Goal: Register for event/course

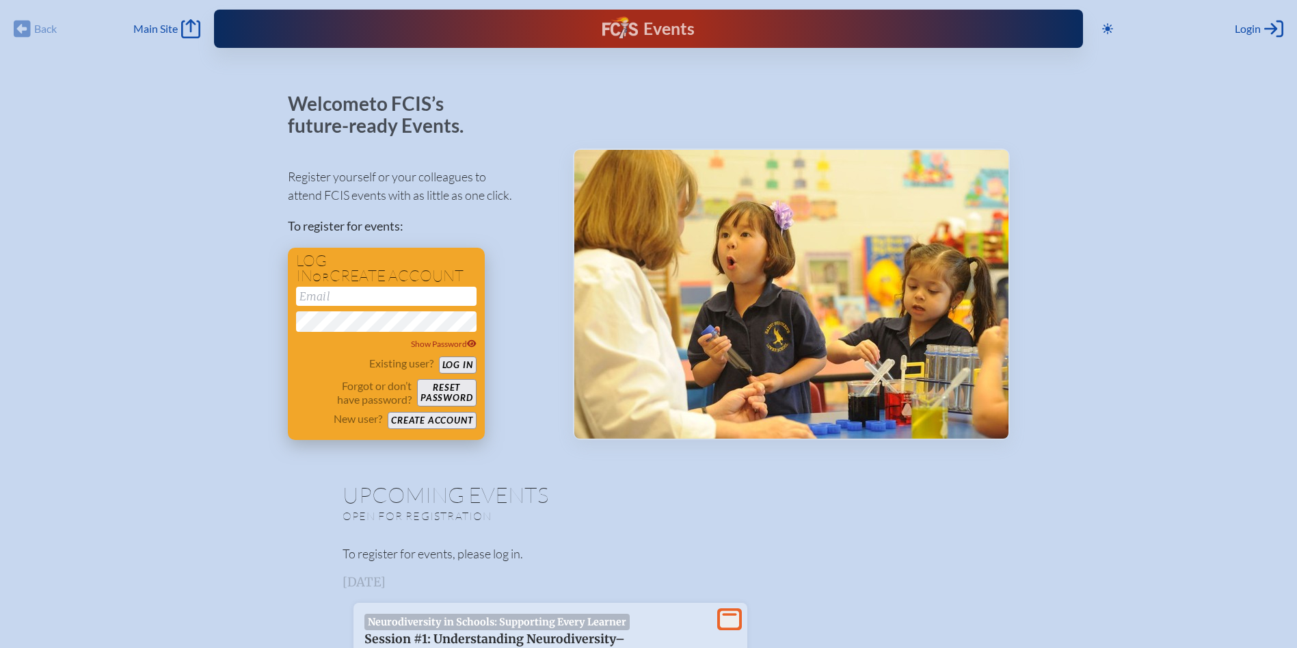
drag, startPoint x: 310, startPoint y: 300, endPoint x: 323, endPoint y: 300, distance: 13.0
click at [310, 300] on input "email" at bounding box center [386, 295] width 181 height 19
type input "[EMAIL_ADDRESS][DOMAIN_NAME]"
click at [461, 364] on button "Log in" at bounding box center [458, 364] width 38 height 17
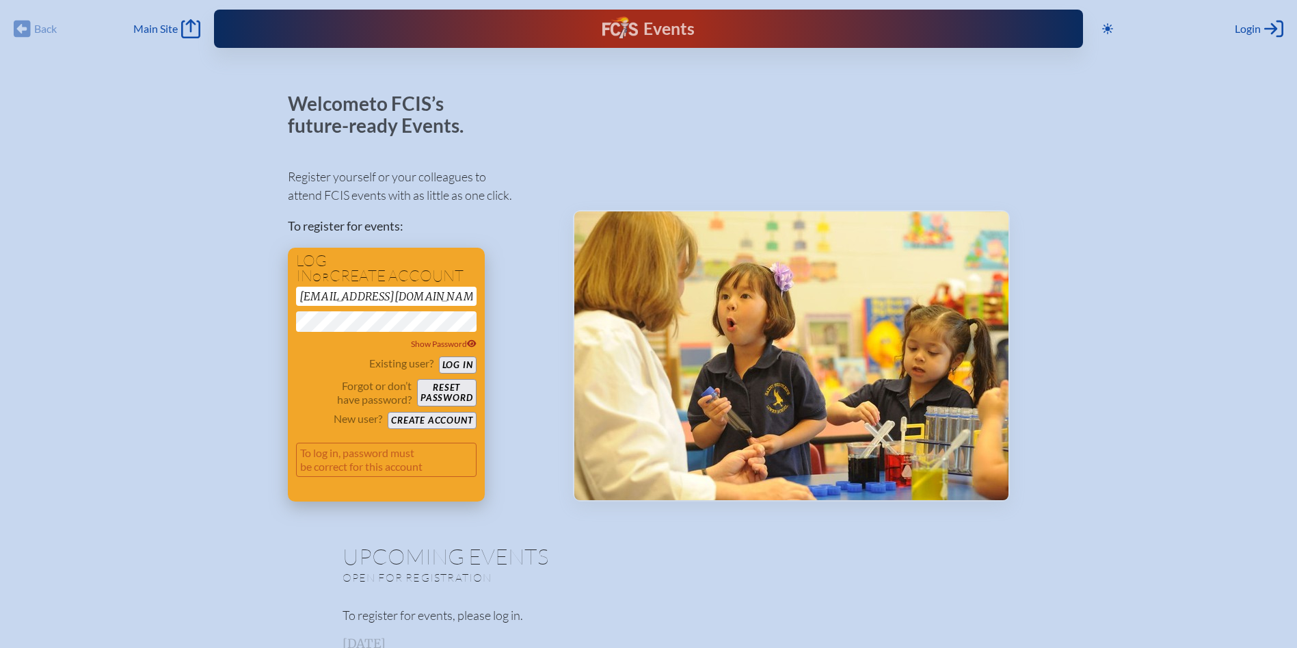
click at [453, 388] on button "Reset password" at bounding box center [446, 392] width 59 height 27
click at [451, 414] on button "Create account" at bounding box center [432, 420] width 88 height 17
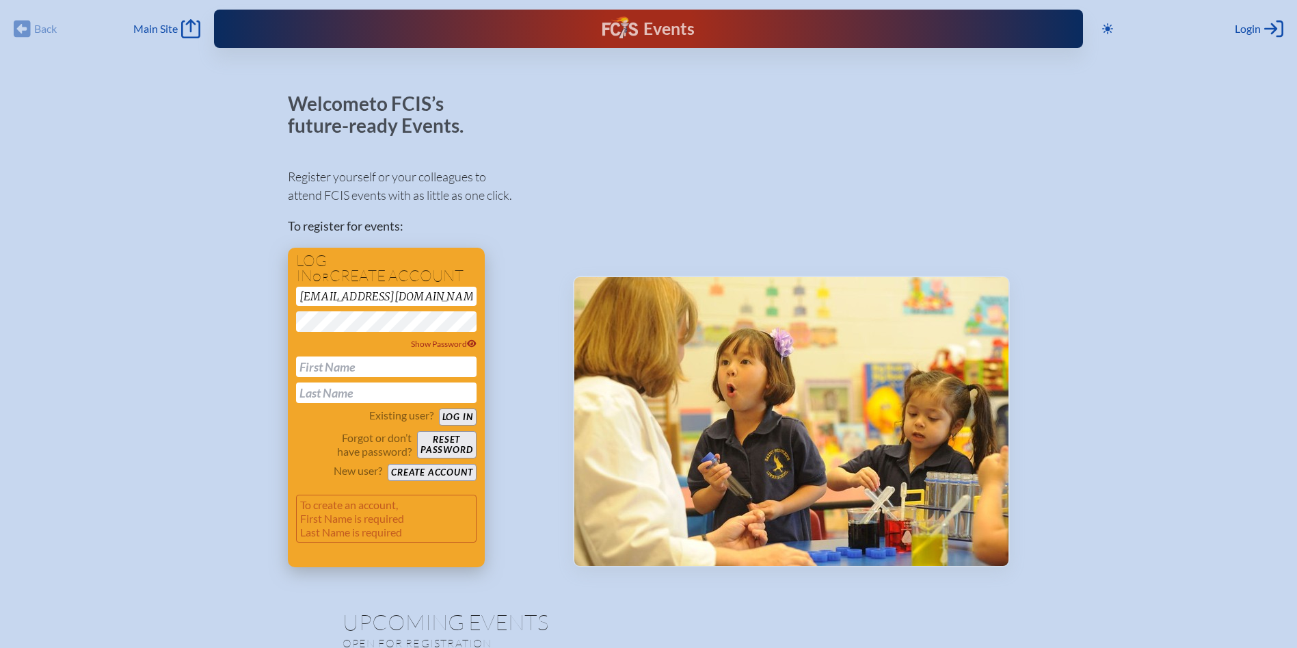
click at [375, 363] on input "text" at bounding box center [386, 366] width 181 height 21
type input "Melissa"
type input "Euziere"
click at [427, 471] on button "Create account" at bounding box center [432, 472] width 88 height 17
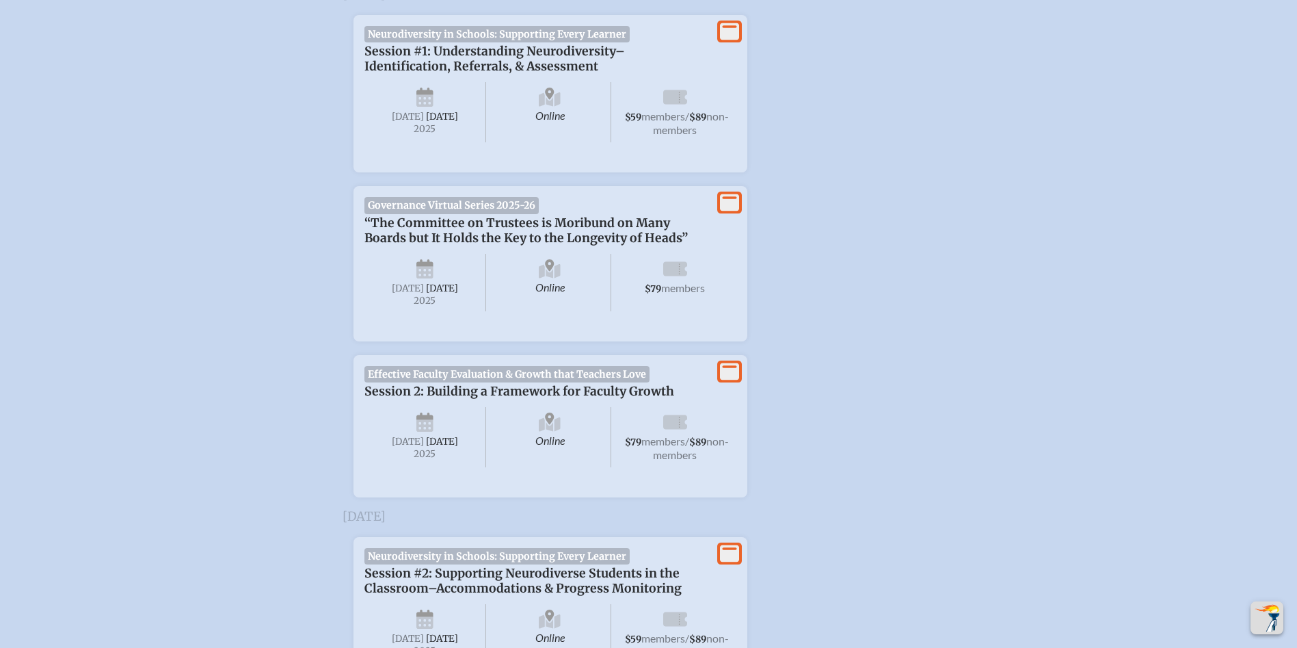
scroll to position [547, 0]
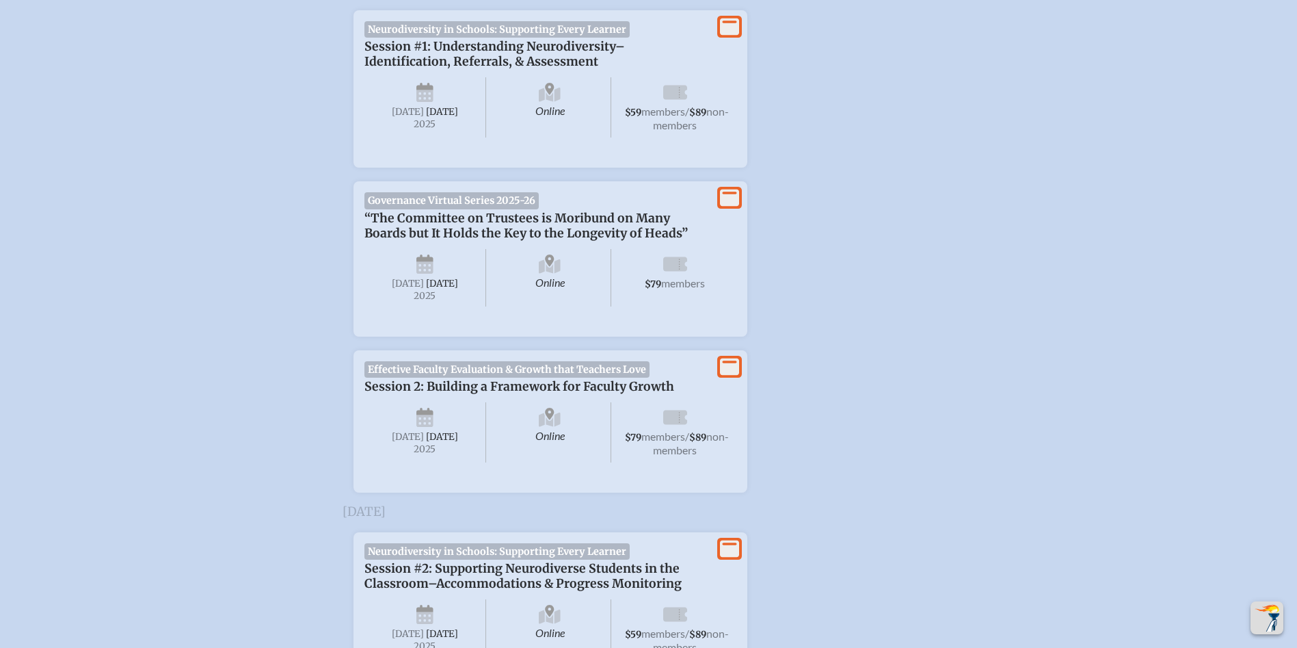
click at [577, 394] on span "Session 2: Building a Framework for Faculty Growth" at bounding box center [519, 386] width 310 height 15
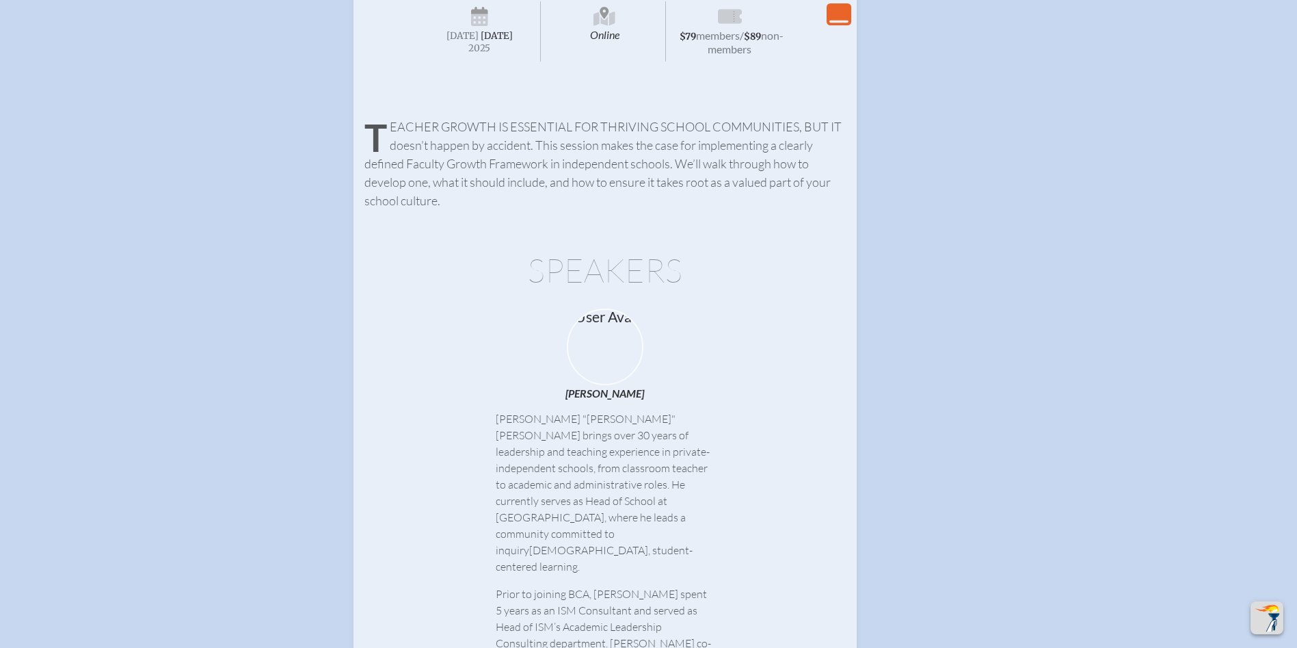
scroll to position [821, 0]
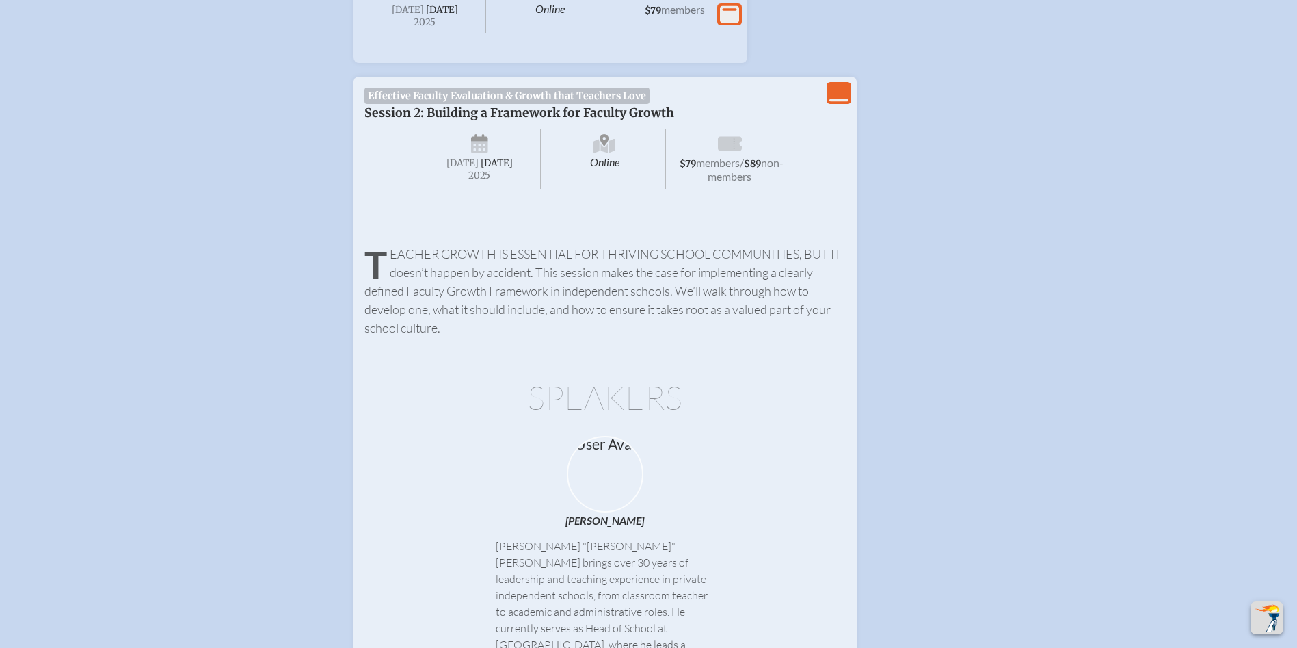
click at [841, 103] on icon "View Less" at bounding box center [838, 92] width 19 height 19
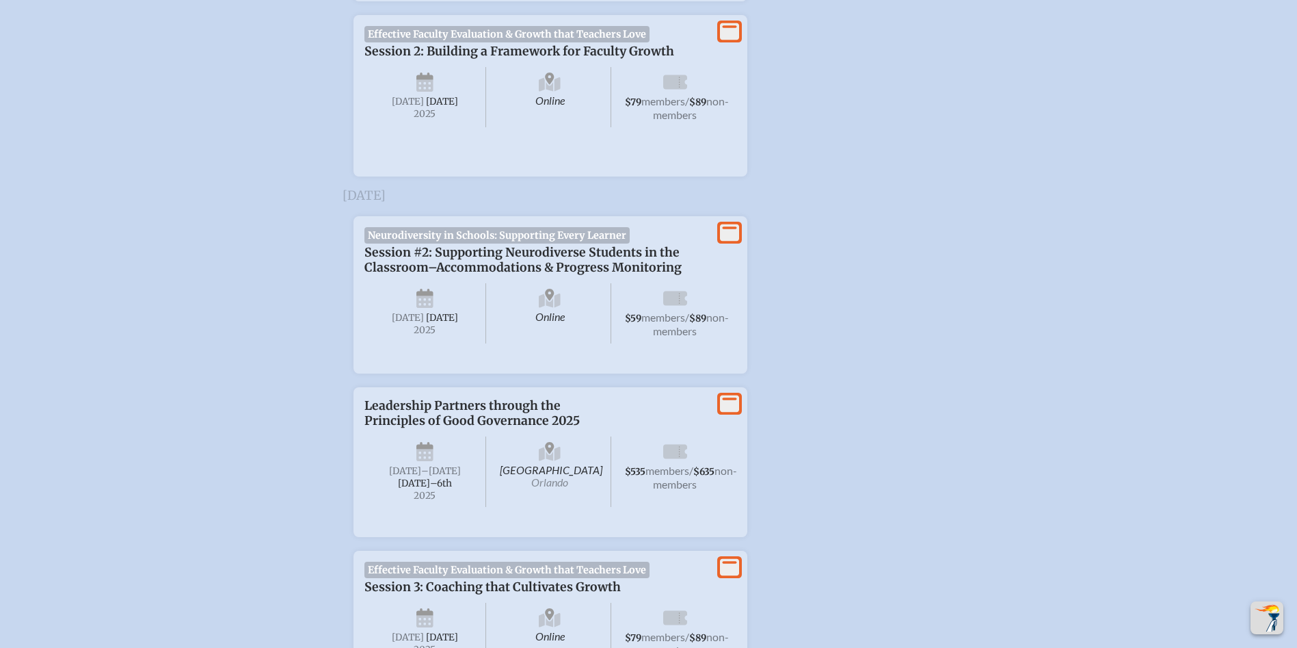
scroll to position [909, 0]
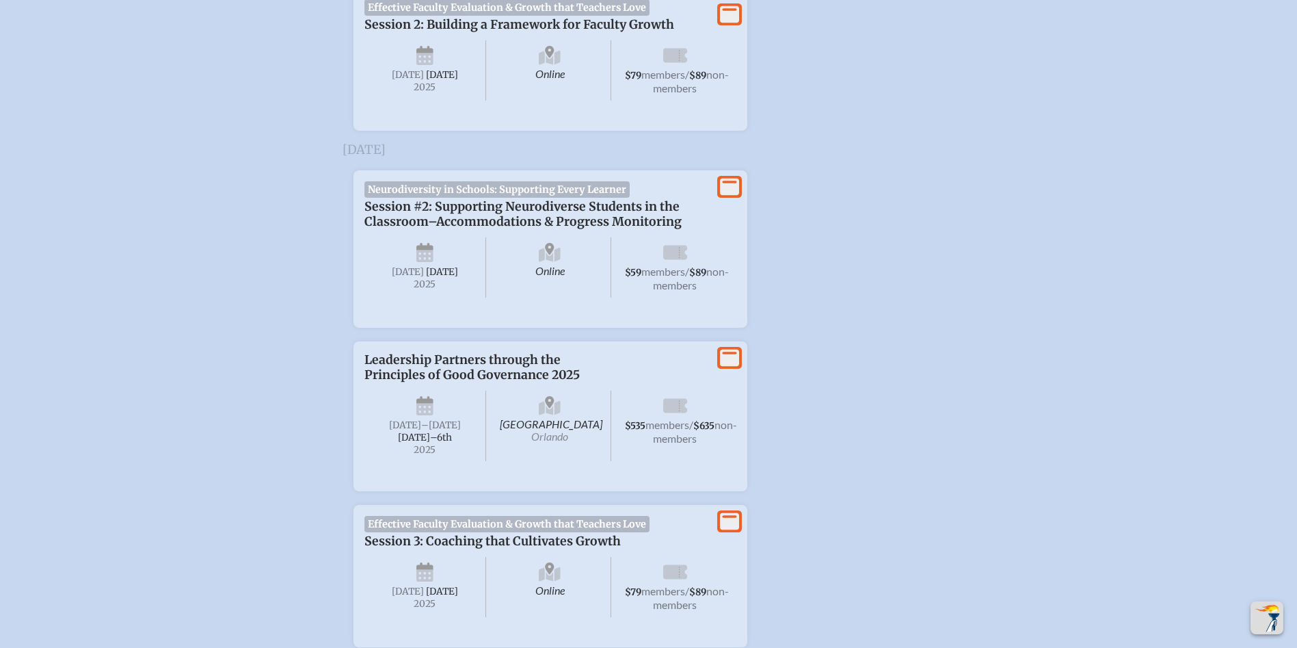
click at [679, 63] on icon at bounding box center [675, 56] width 24 height 14
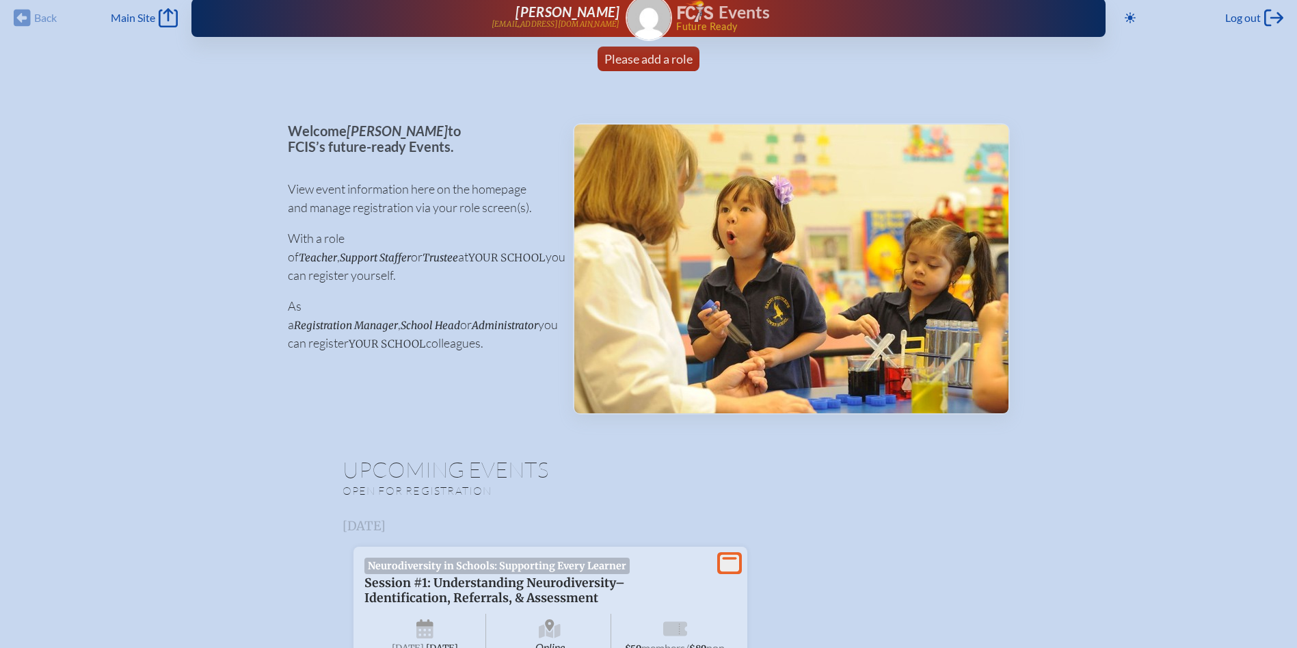
scroll to position [0, 0]
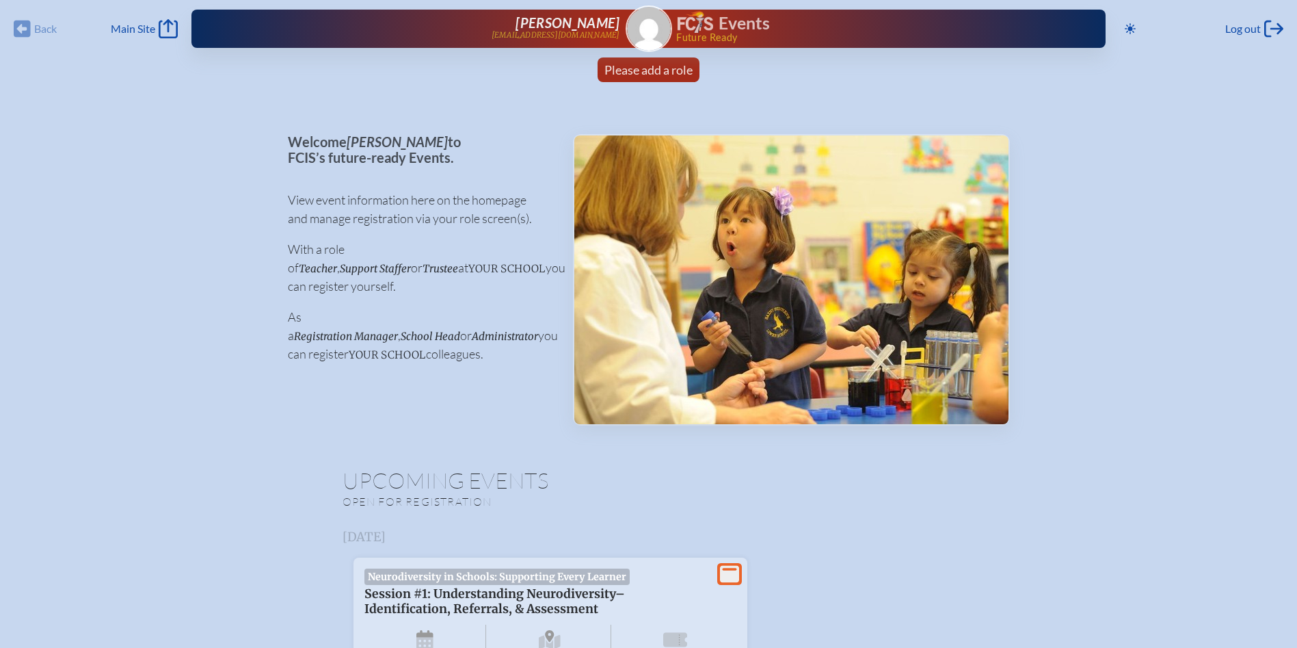
click at [427, 506] on p "Open for registration" at bounding box center [523, 501] width 361 height 14
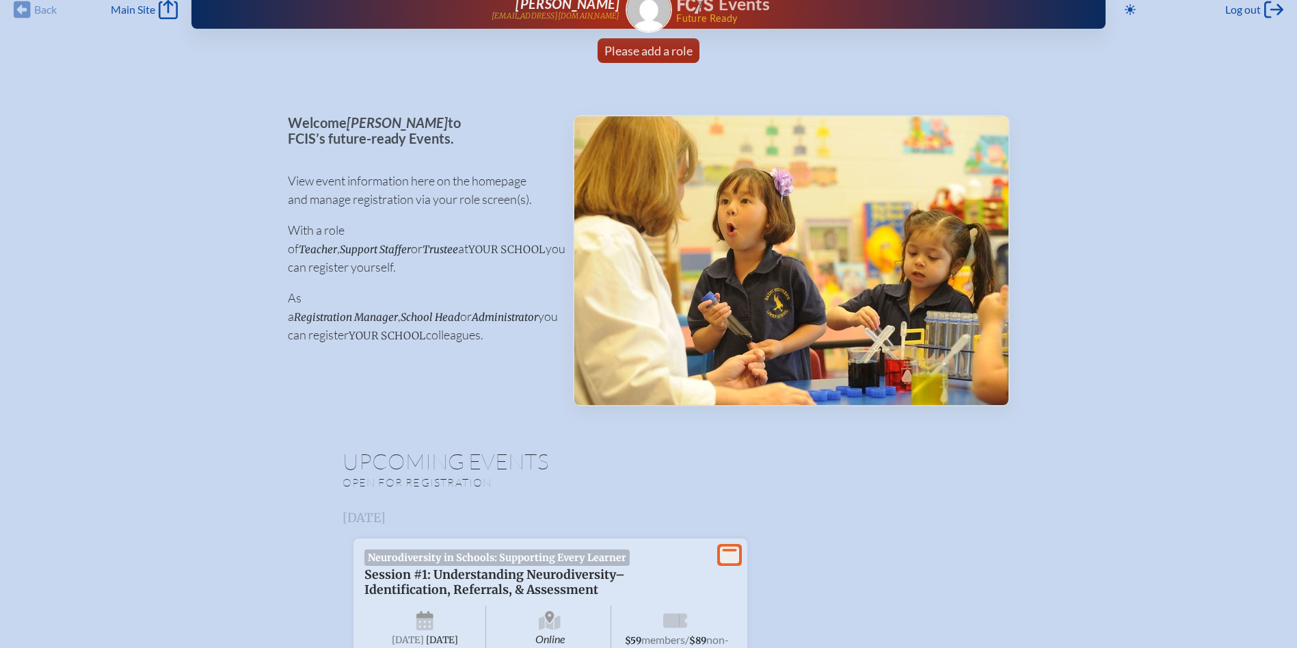
scroll to position [479, 0]
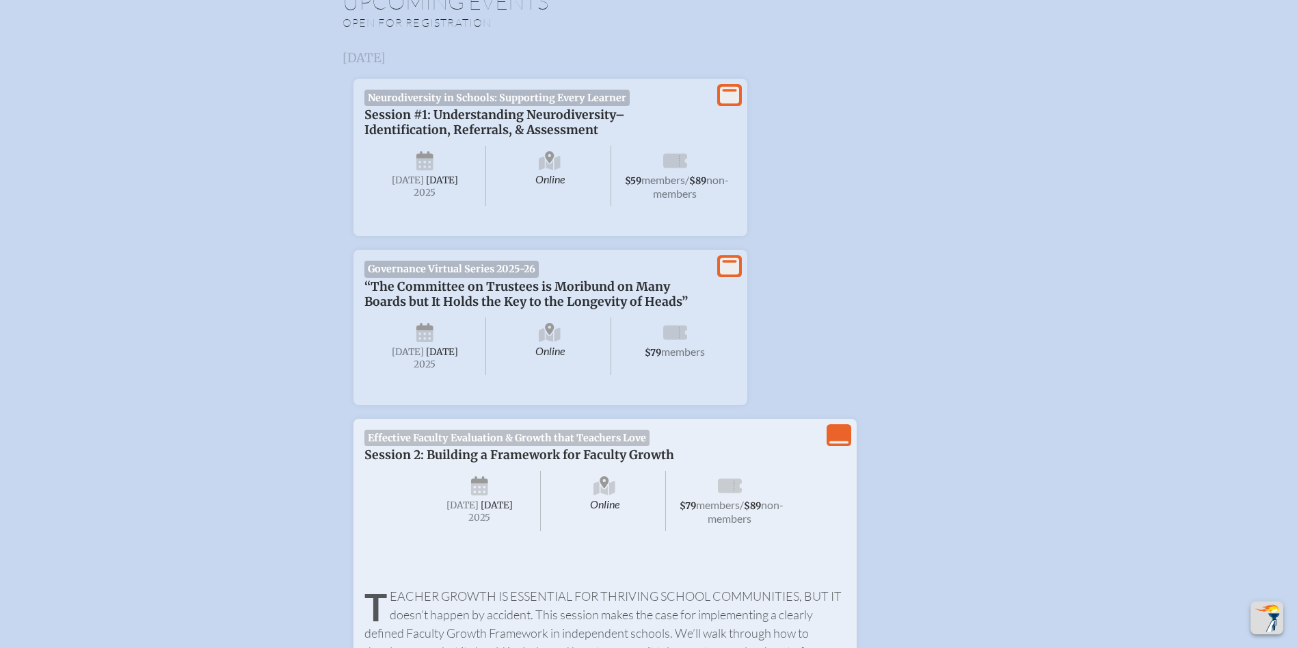
click at [587, 446] on span "Effective Faculty Evaluation & Growth that Teachers Love" at bounding box center [507, 437] width 286 height 16
click at [731, 493] on icon at bounding box center [730, 486] width 24 height 14
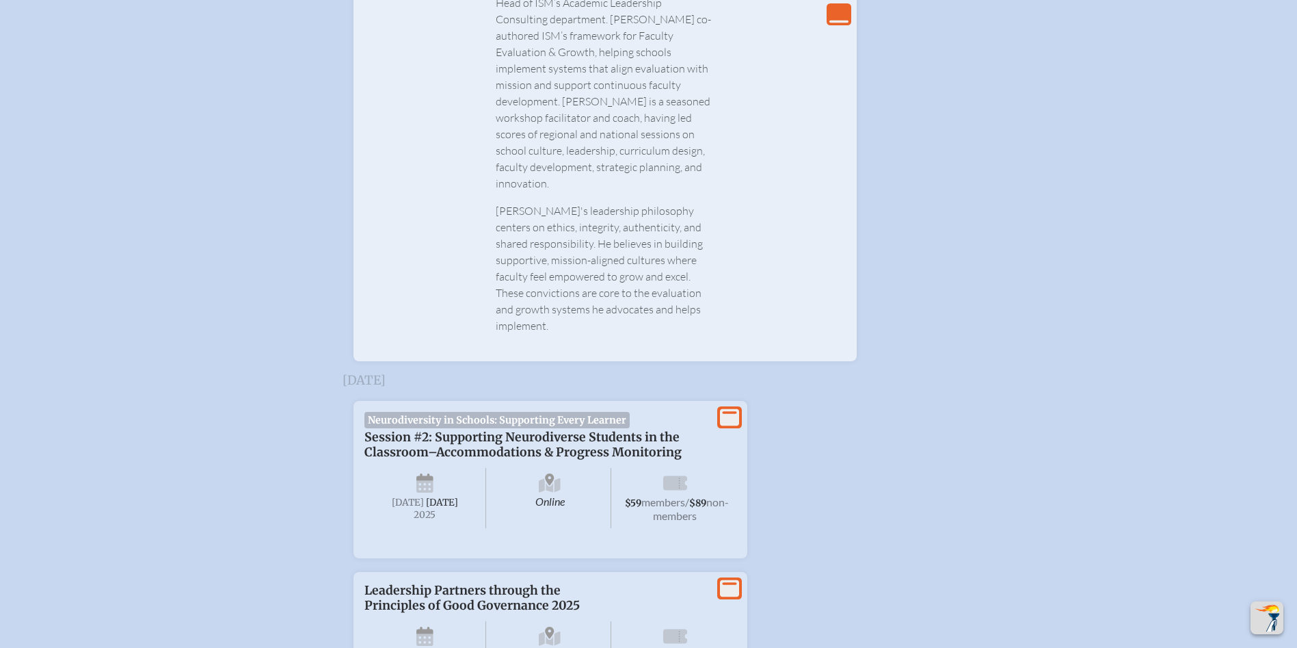
scroll to position [1573, 0]
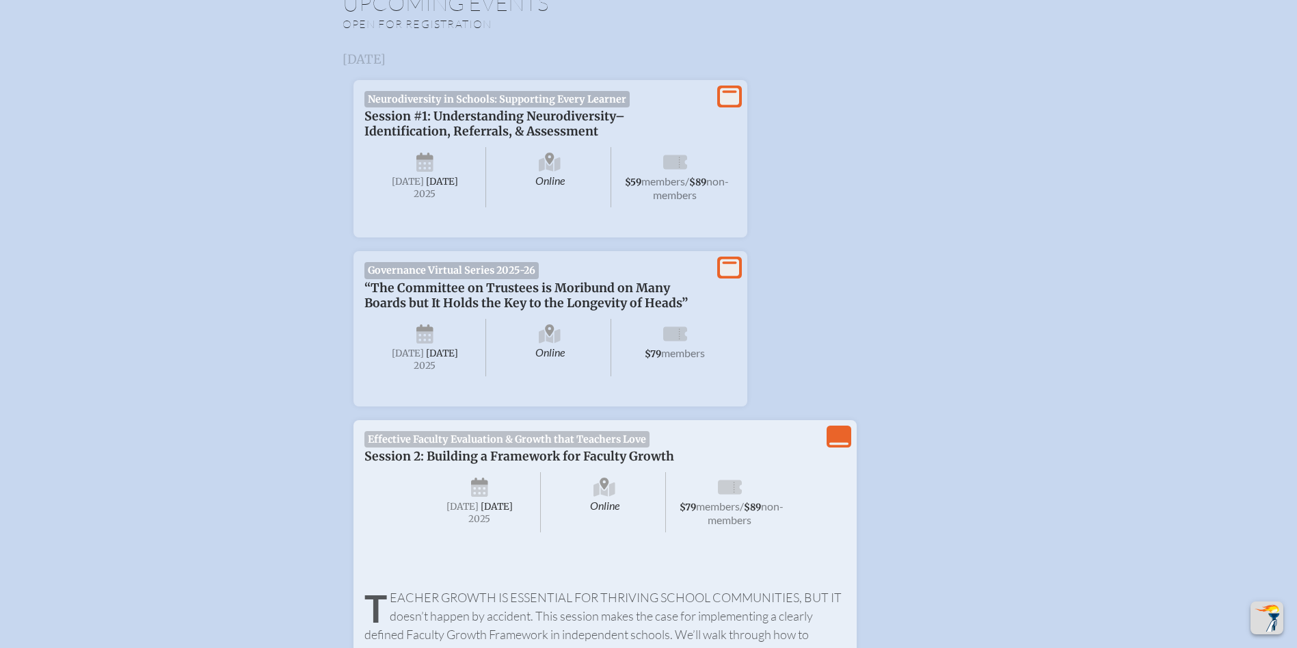
scroll to position [615, 0]
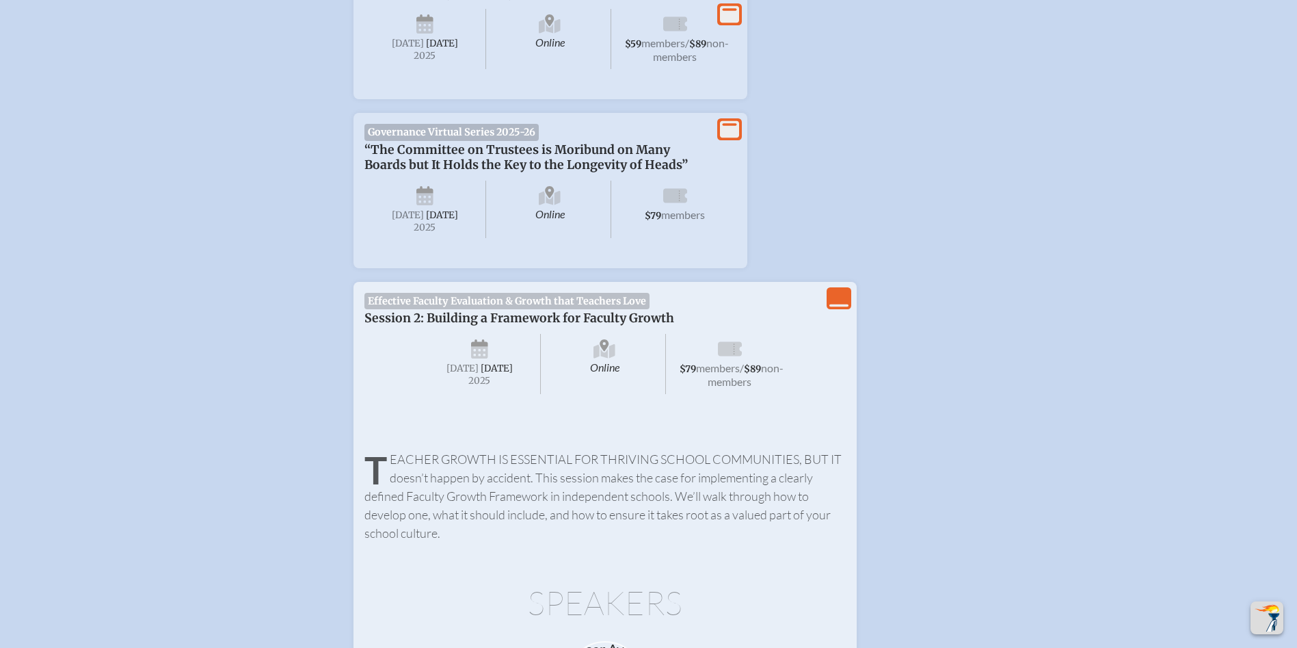
click at [726, 356] on icon at bounding box center [730, 349] width 24 height 14
click at [725, 394] on span "$79 members / $89 non-members" at bounding box center [730, 364] width 122 height 60
click at [728, 356] on icon at bounding box center [730, 349] width 24 height 14
click at [607, 358] on icon at bounding box center [605, 351] width 22 height 14
click at [479, 359] on icon at bounding box center [479, 353] width 17 height 12
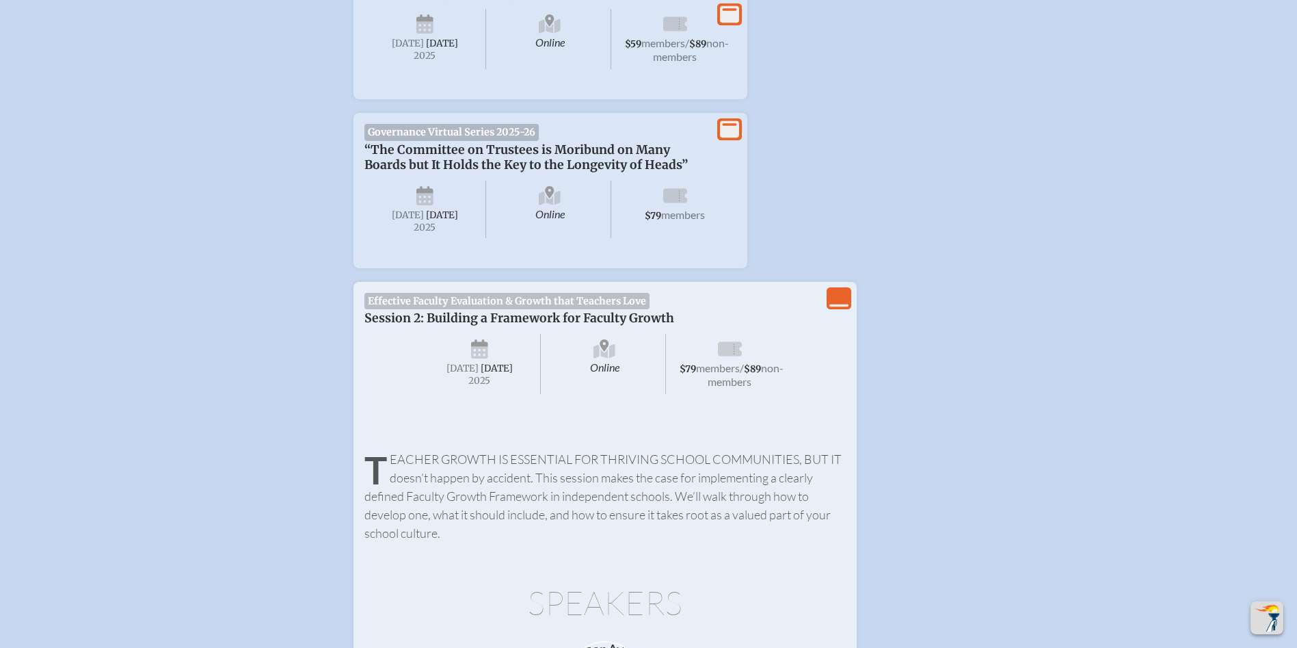
click at [483, 359] on icon at bounding box center [479, 353] width 17 height 12
click at [487, 374] on span "[DATE]" at bounding box center [497, 368] width 32 height 12
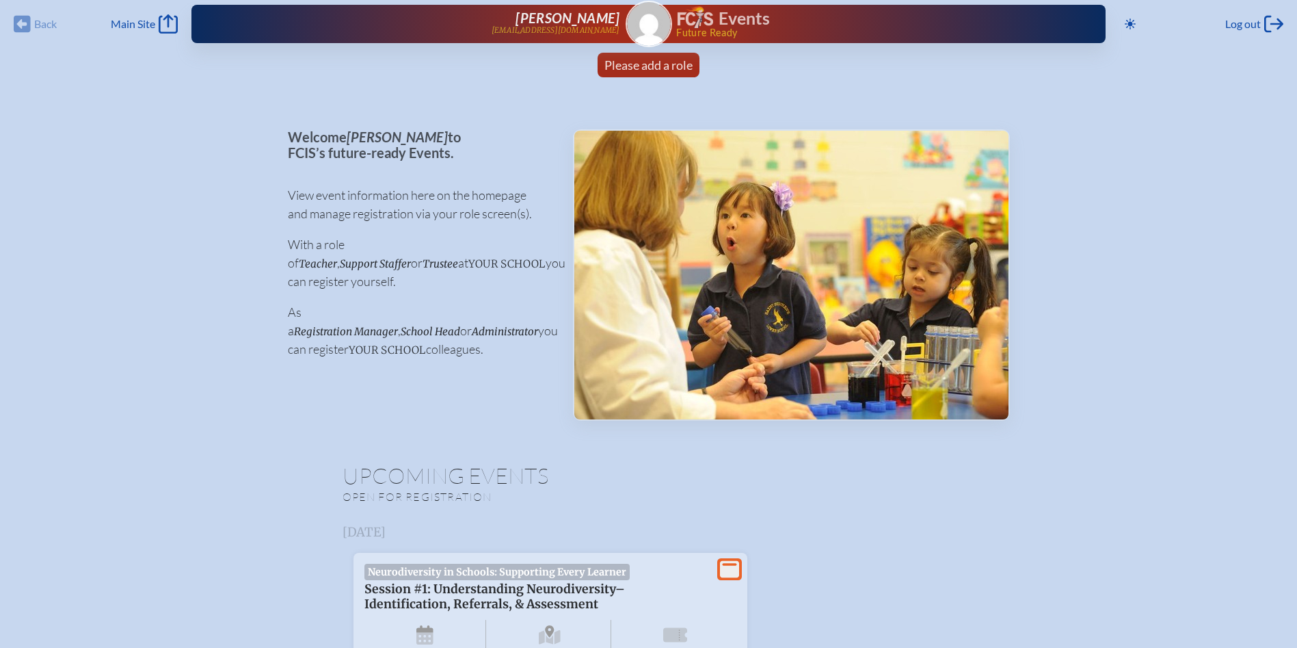
scroll to position [0, 0]
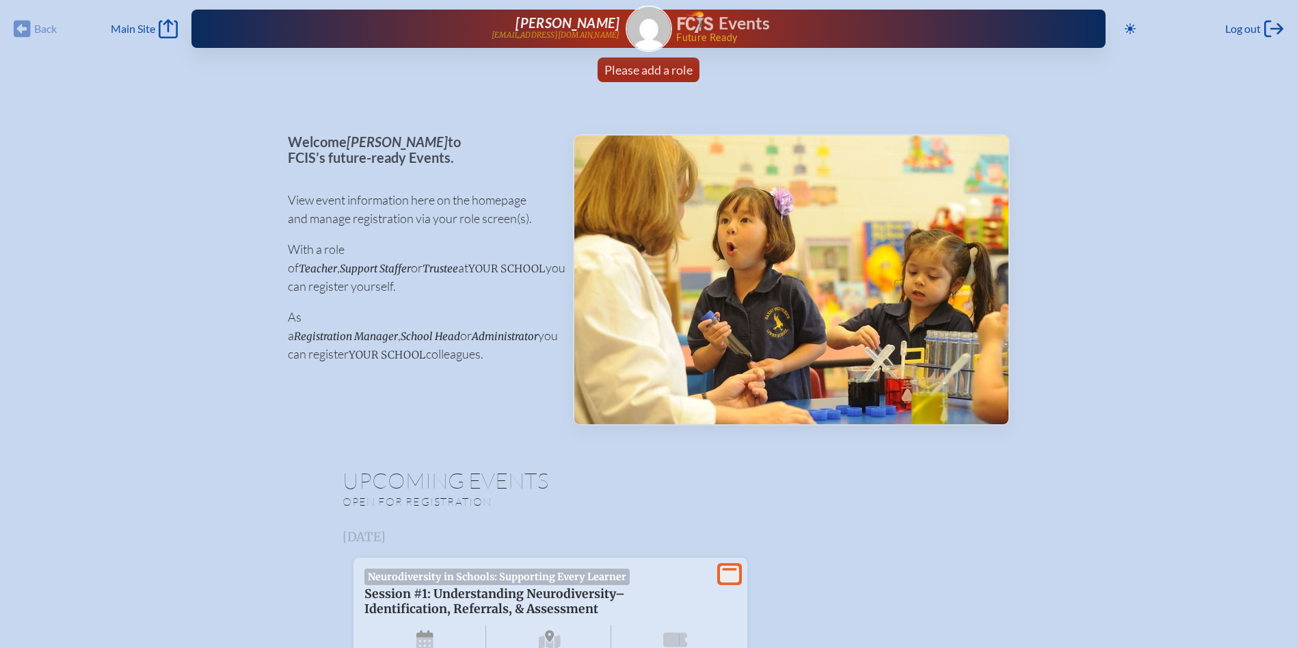
click at [433, 496] on p "Open for registration" at bounding box center [523, 501] width 361 height 14
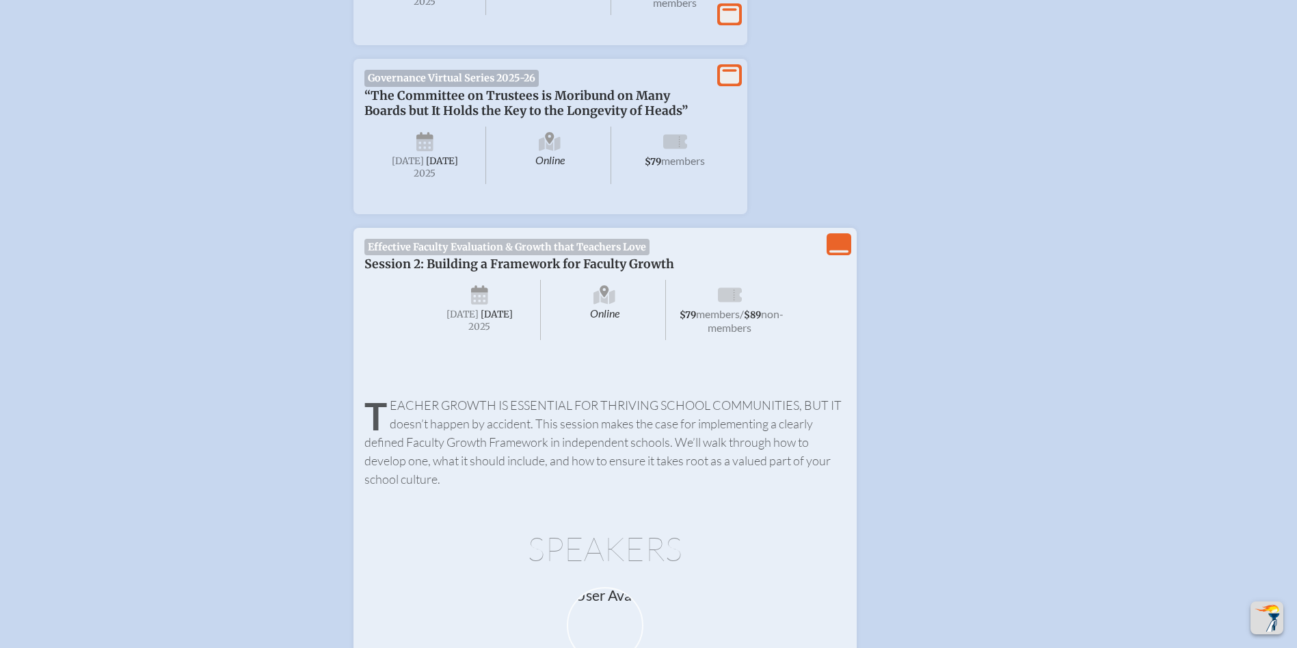
scroll to position [889, 0]
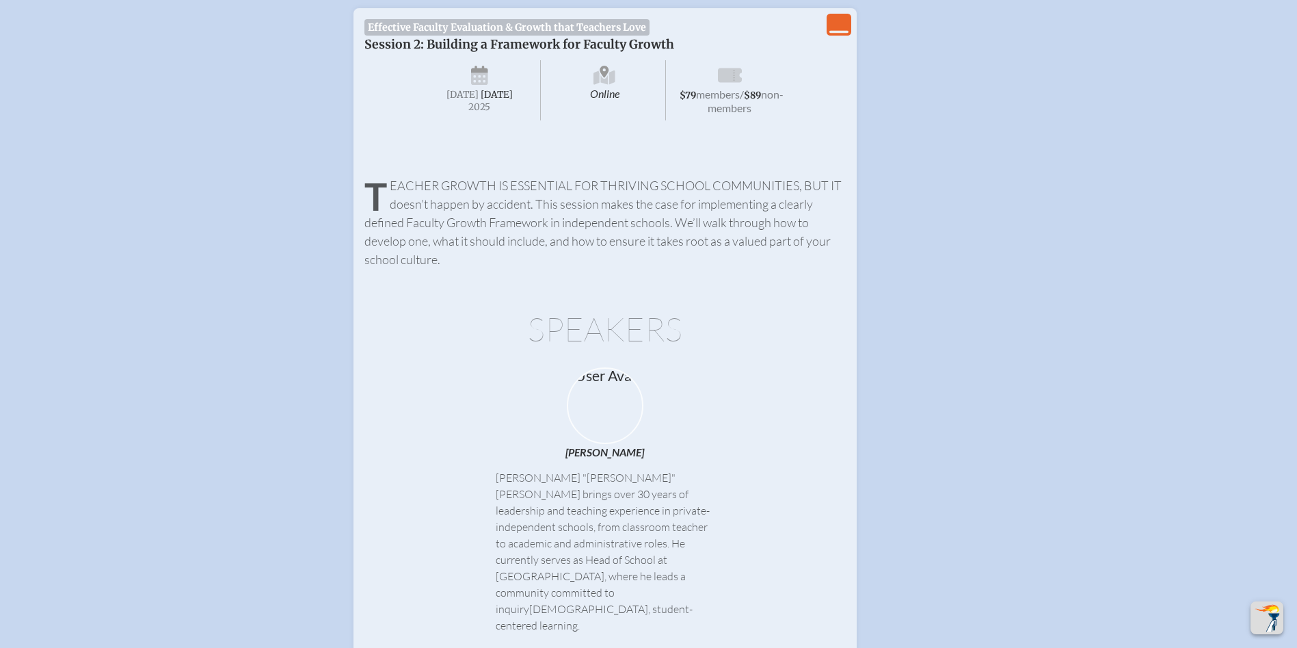
click at [488, 101] on span "[DATE]" at bounding box center [497, 95] width 32 height 12
click at [482, 85] on icon at bounding box center [479, 79] width 17 height 12
click at [605, 85] on icon at bounding box center [605, 77] width 22 height 14
click at [696, 101] on span "$79" at bounding box center [688, 96] width 16 height 12
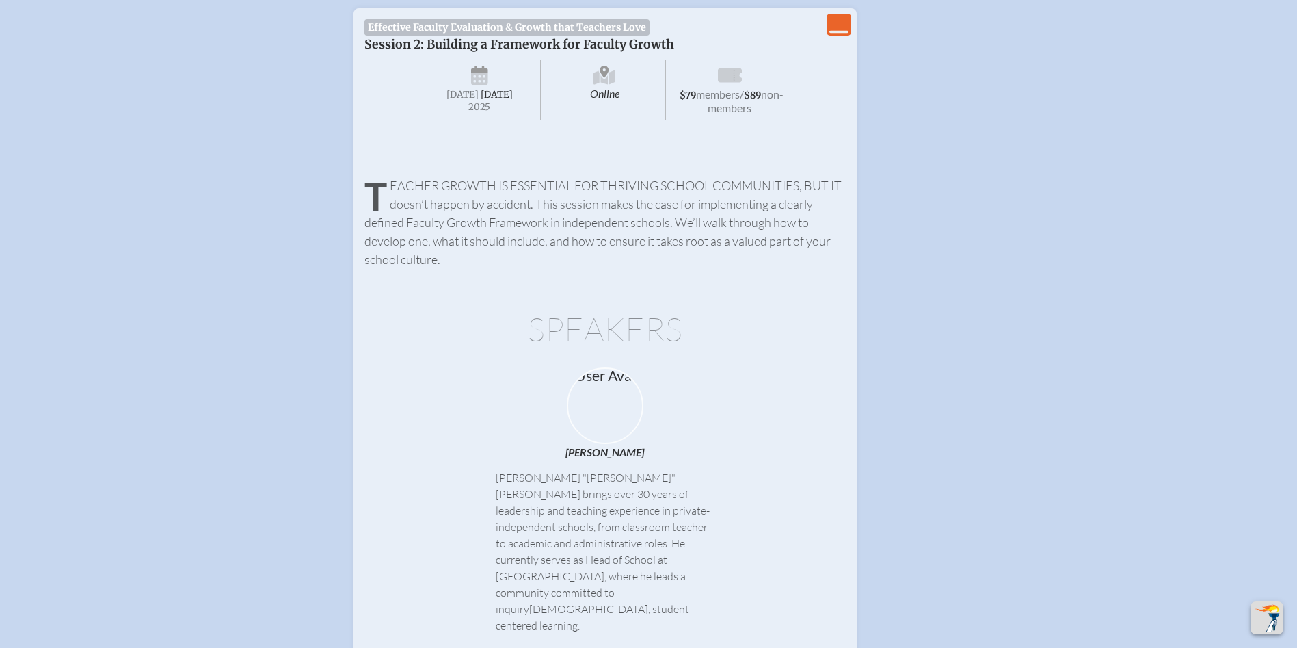
click at [696, 101] on span "$79" at bounding box center [688, 96] width 16 height 12
drag, startPoint x: 716, startPoint y: 102, endPoint x: 734, endPoint y: 96, distance: 19.5
click at [721, 100] on span "$79 members / $89 non-members" at bounding box center [730, 90] width 122 height 60
click at [837, 34] on icon "View Less" at bounding box center [838, 24] width 19 height 19
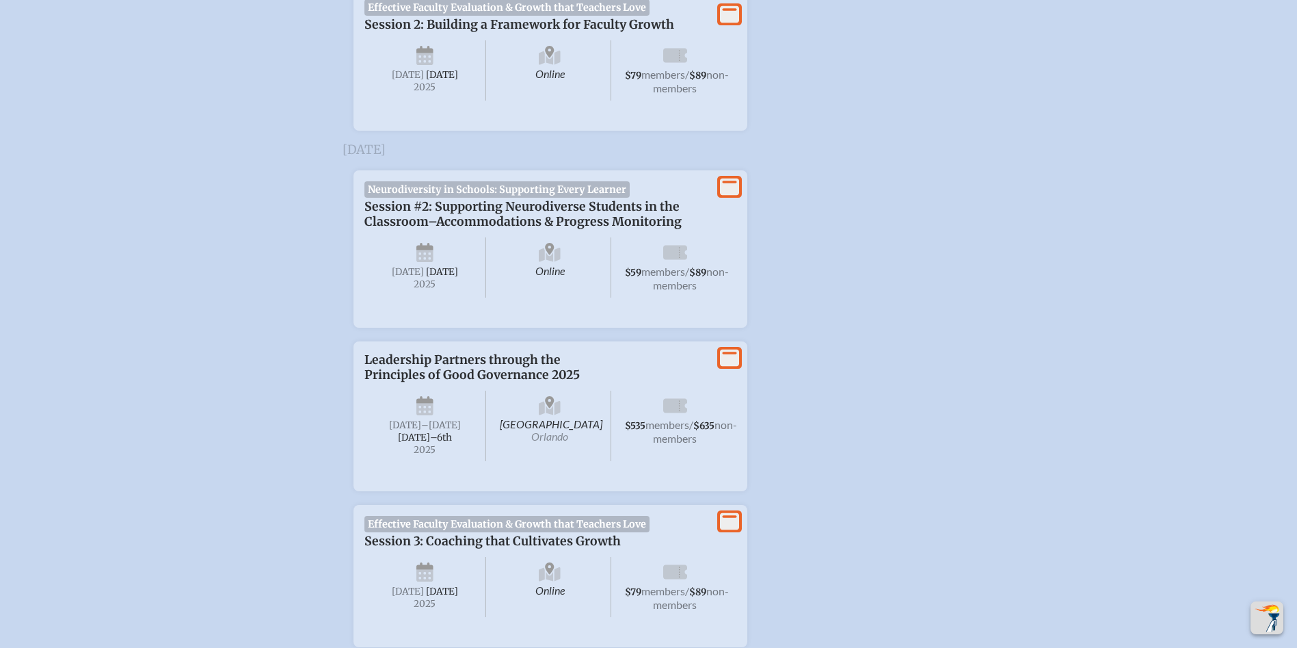
click at [730, 23] on icon at bounding box center [729, 14] width 19 height 17
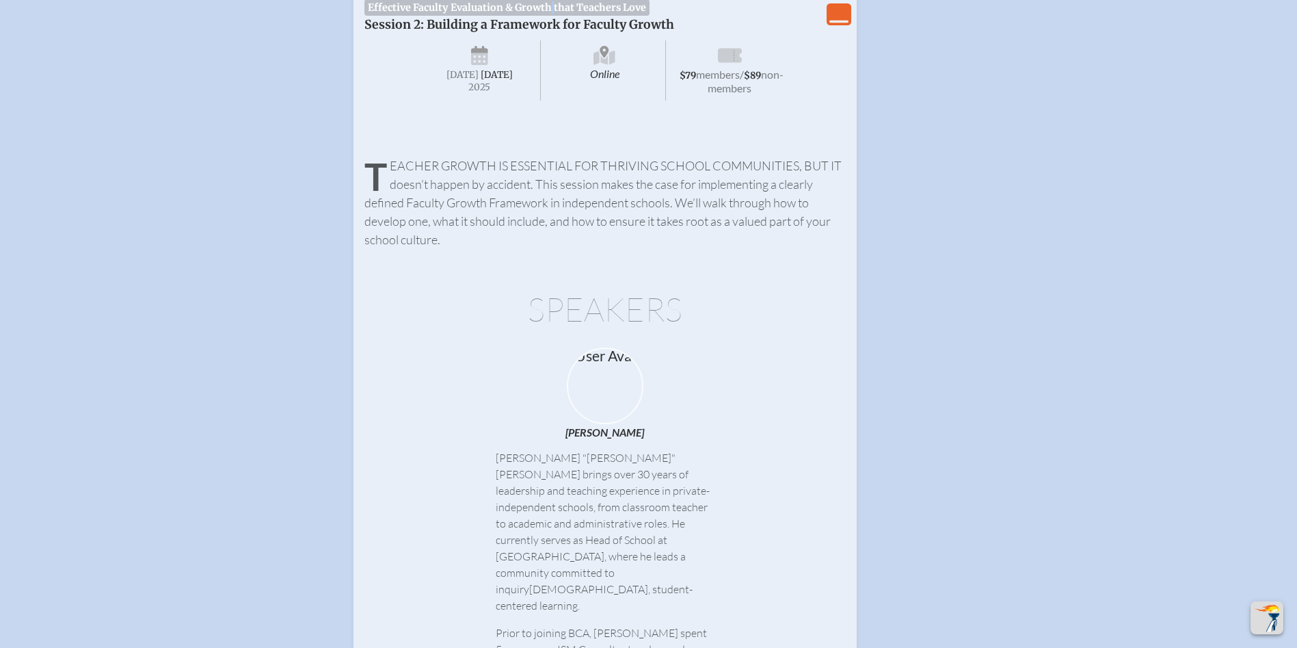
click at [553, 16] on span "Effective Faculty Evaluation & Growth that Teachers Love" at bounding box center [507, 7] width 286 height 16
drag, startPoint x: 399, startPoint y: 228, endPoint x: 406, endPoint y: 223, distance: 8.8
click at [399, 228] on p "Teacher growth is essential for thriving school communities, but it doesn’t hap…" at bounding box center [604, 203] width 481 height 92
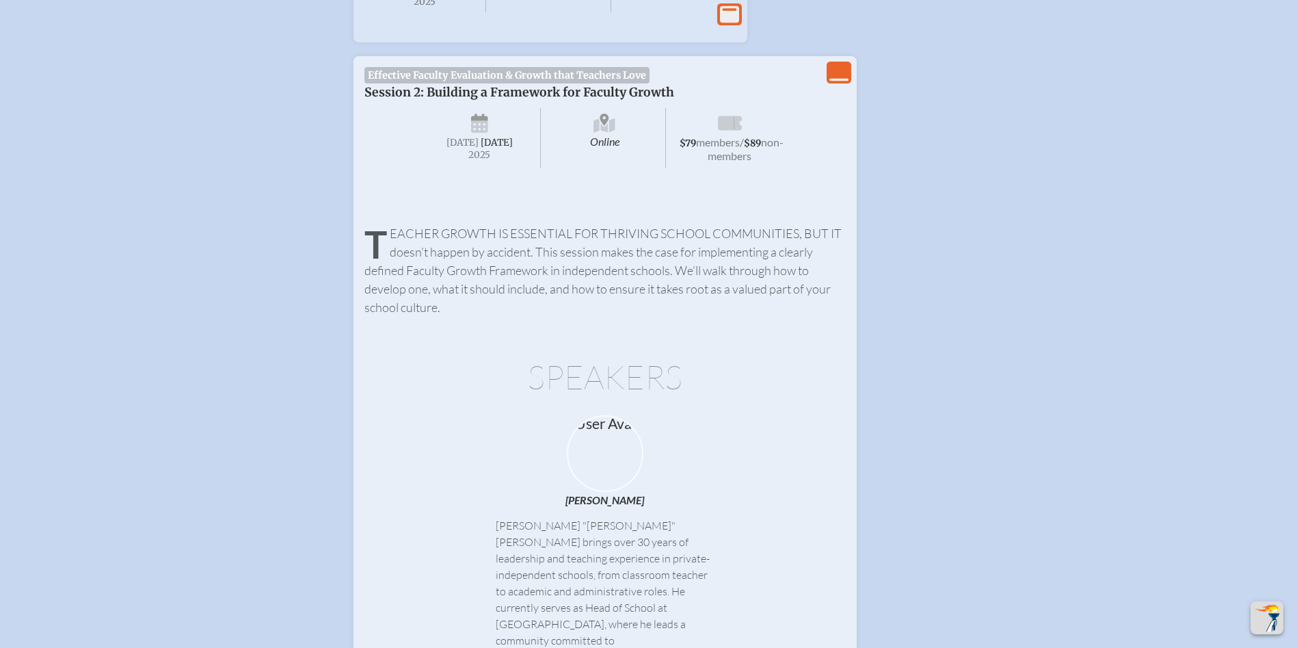
scroll to position [840, 0]
click at [490, 84] on span "Effective Faculty Evaluation & Growth that Teachers Love" at bounding box center [507, 76] width 286 height 16
drag, startPoint x: 490, startPoint y: 96, endPoint x: 535, endPoint y: 120, distance: 51.4
click at [535, 101] on span "Session 2: Building a Framework for Faculty Growth" at bounding box center [519, 92] width 310 height 15
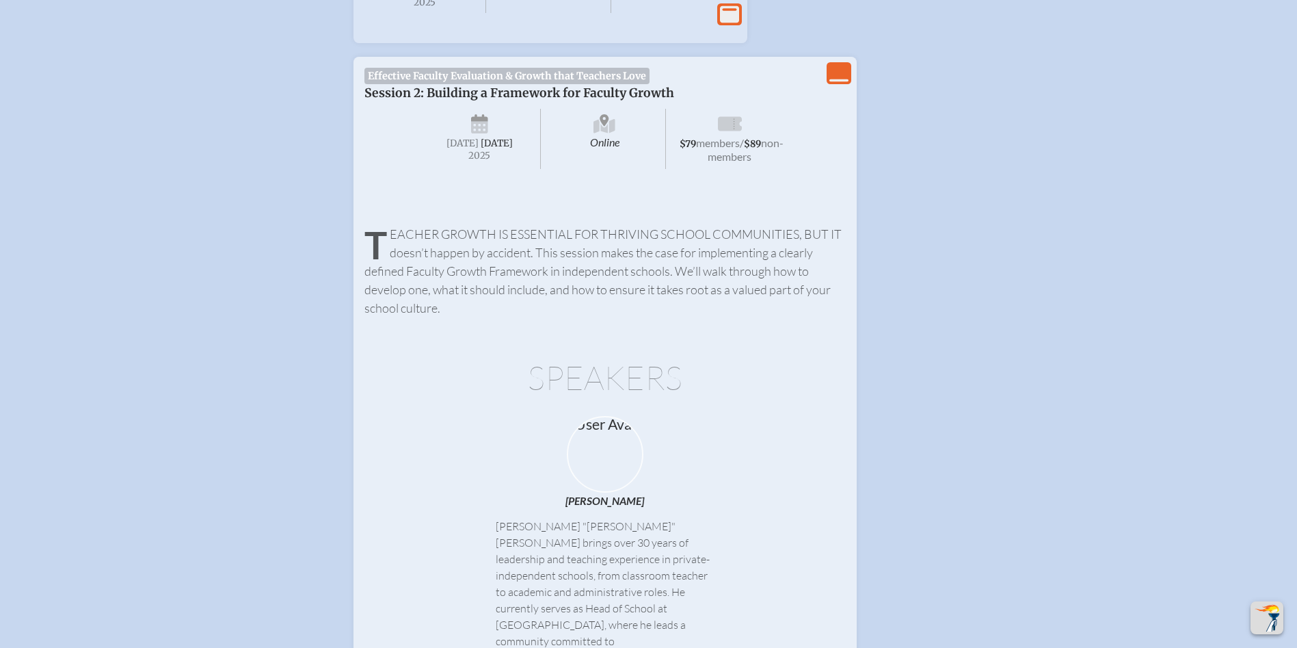
click at [592, 101] on span "Session 2: Building a Framework for Faculty Growth" at bounding box center [519, 92] width 310 height 15
click at [622, 101] on span "Session 2: Building a Framework for Faculty Growth" at bounding box center [519, 92] width 310 height 15
drag, startPoint x: 485, startPoint y: 182, endPoint x: 479, endPoint y: 163, distance: 19.9
click at [485, 149] on span "[DATE]" at bounding box center [497, 143] width 32 height 12
click at [480, 122] on icon at bounding box center [479, 118] width 17 height 8
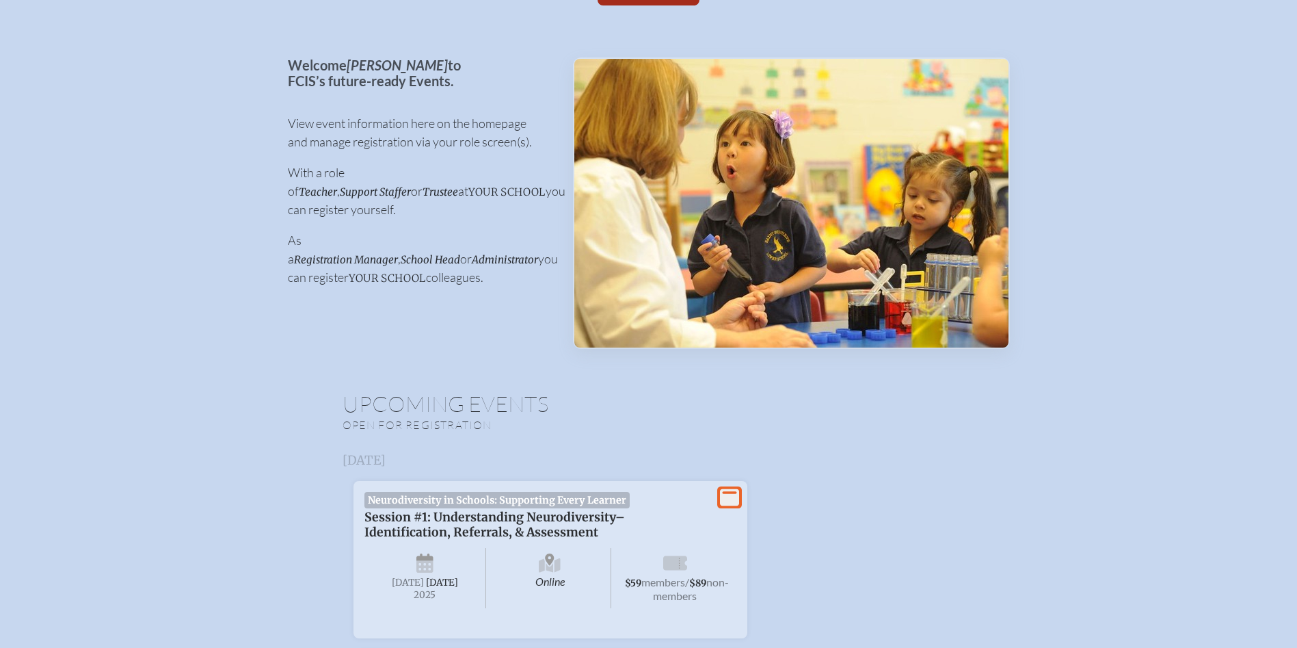
scroll to position [0, 0]
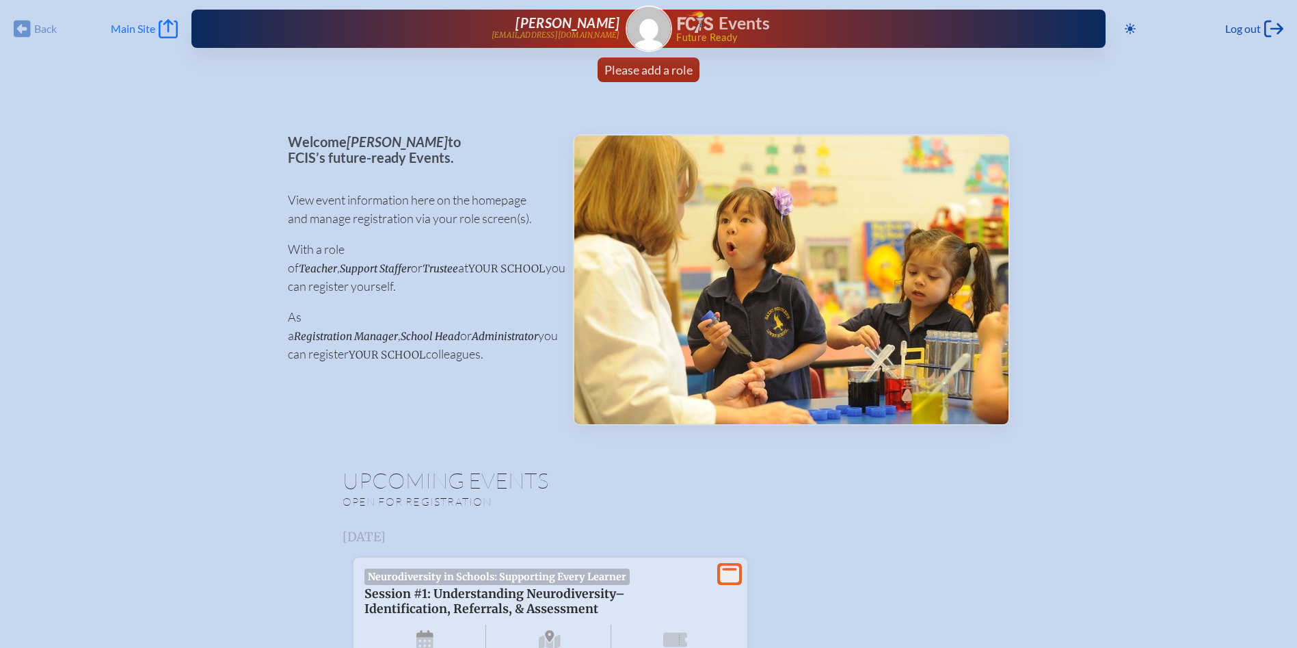
click at [154, 29] on span "Main Site" at bounding box center [133, 29] width 44 height 14
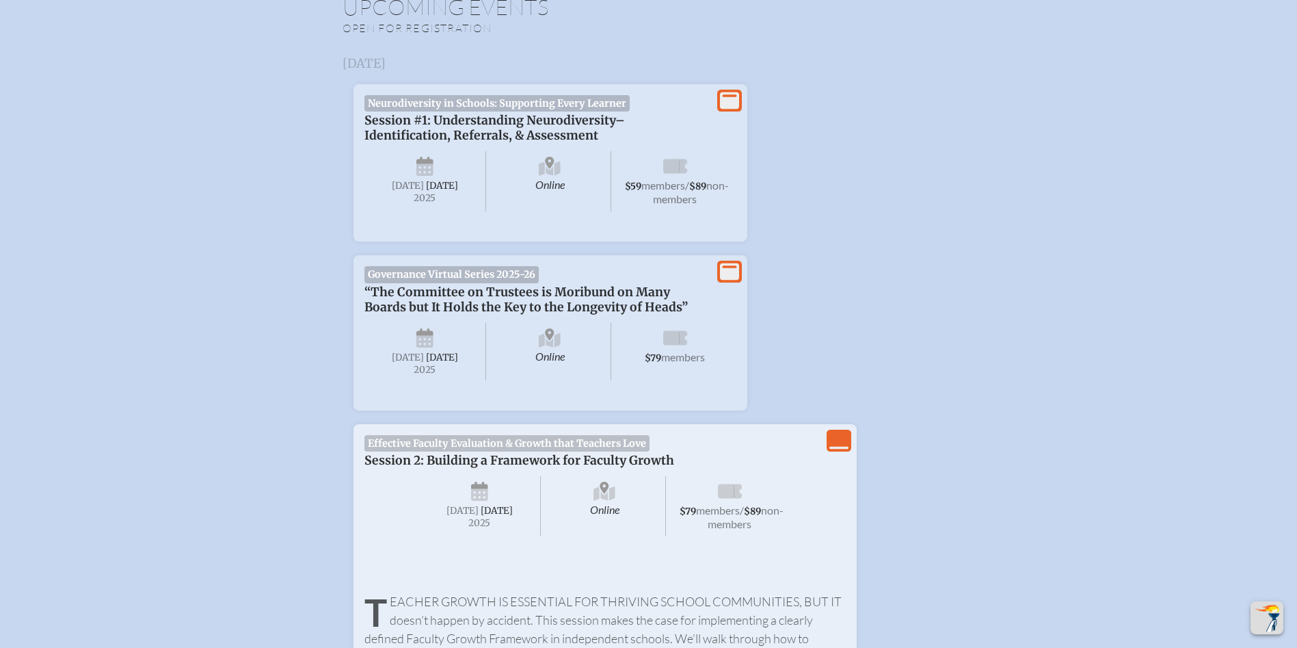
scroll to position [684, 0]
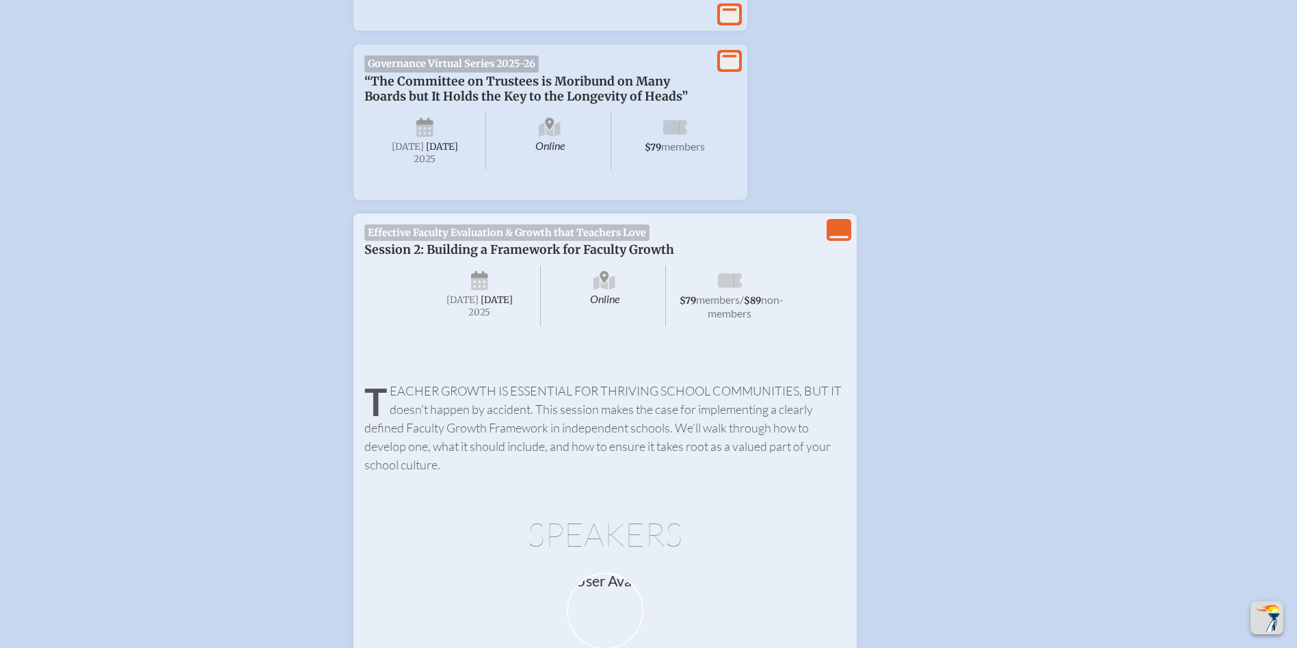
click at [740, 306] on span "members" at bounding box center [718, 299] width 44 height 13
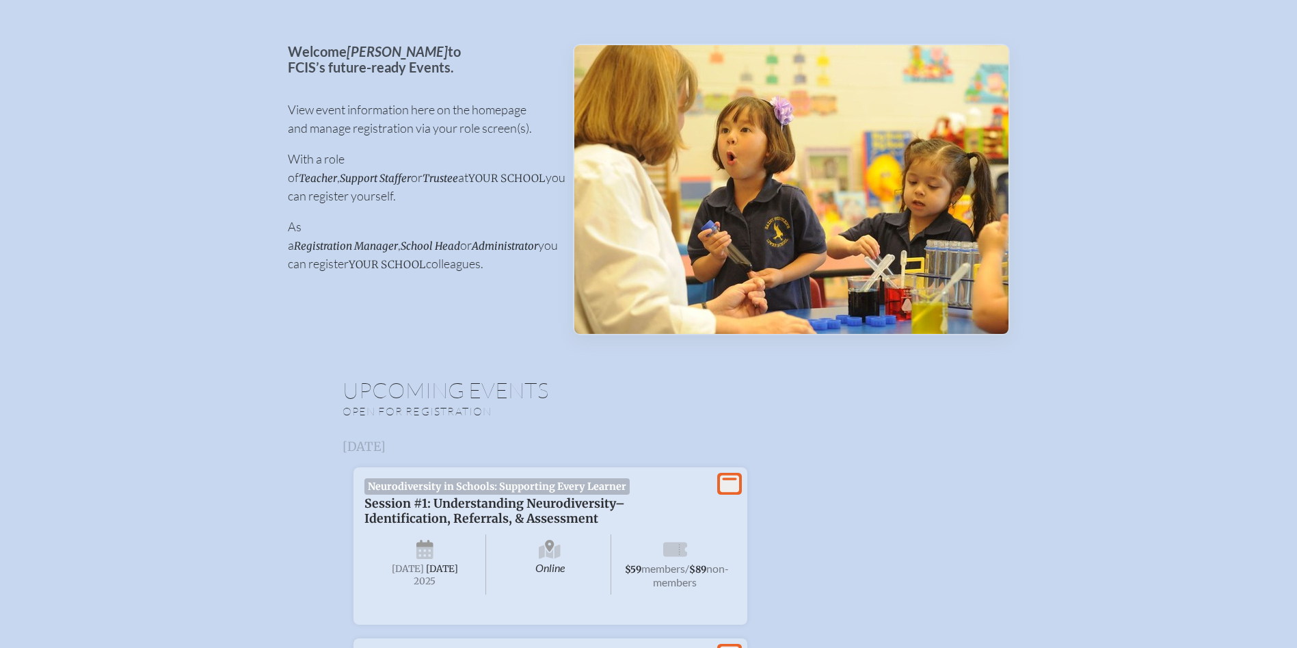
scroll to position [0, 0]
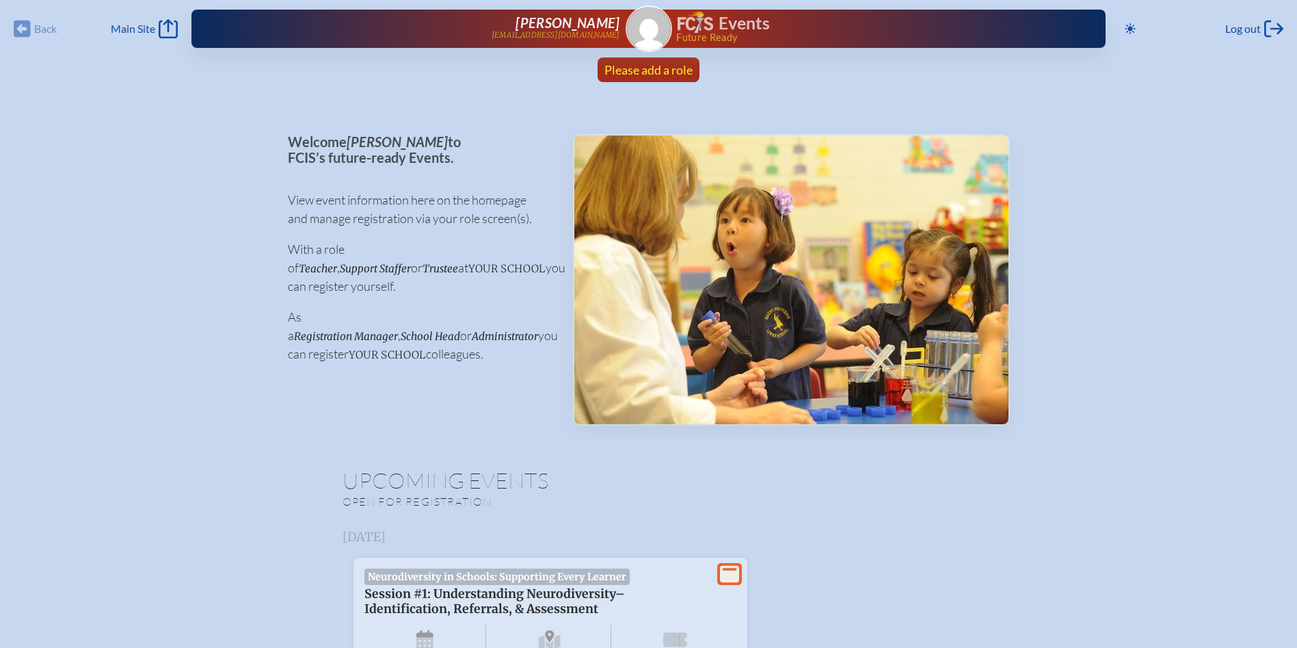
click at [663, 67] on span "Please add a role" at bounding box center [648, 69] width 88 height 15
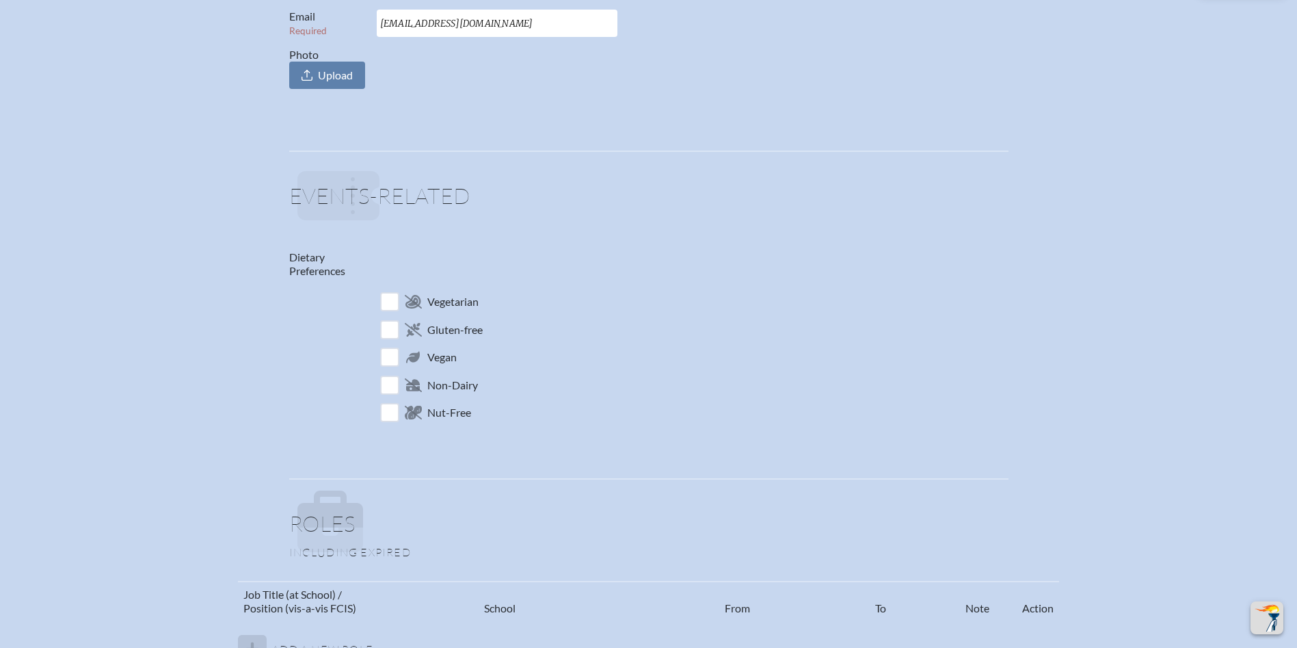
scroll to position [684, 0]
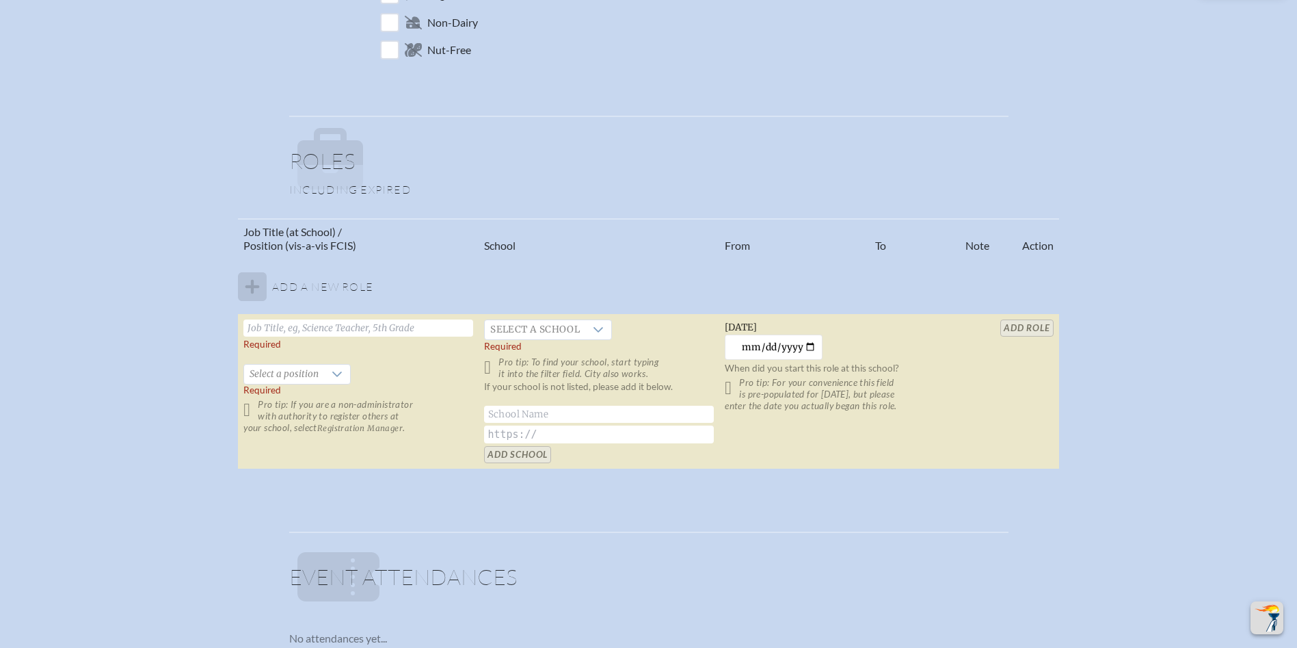
click at [258, 282] on tbody "Add a new role Required   Select a position Required Pro tip: If you are a non-…" at bounding box center [648, 363] width 821 height 211
click at [320, 287] on tbody "Add a new role Required   Select a position Required Pro tip: If you are a non-…" at bounding box center [648, 363] width 821 height 211
click at [300, 328] on input "text" at bounding box center [358, 327] width 230 height 17
type input "Junior High Division Head"
click at [555, 326] on span "Select a school" at bounding box center [535, 329] width 101 height 19
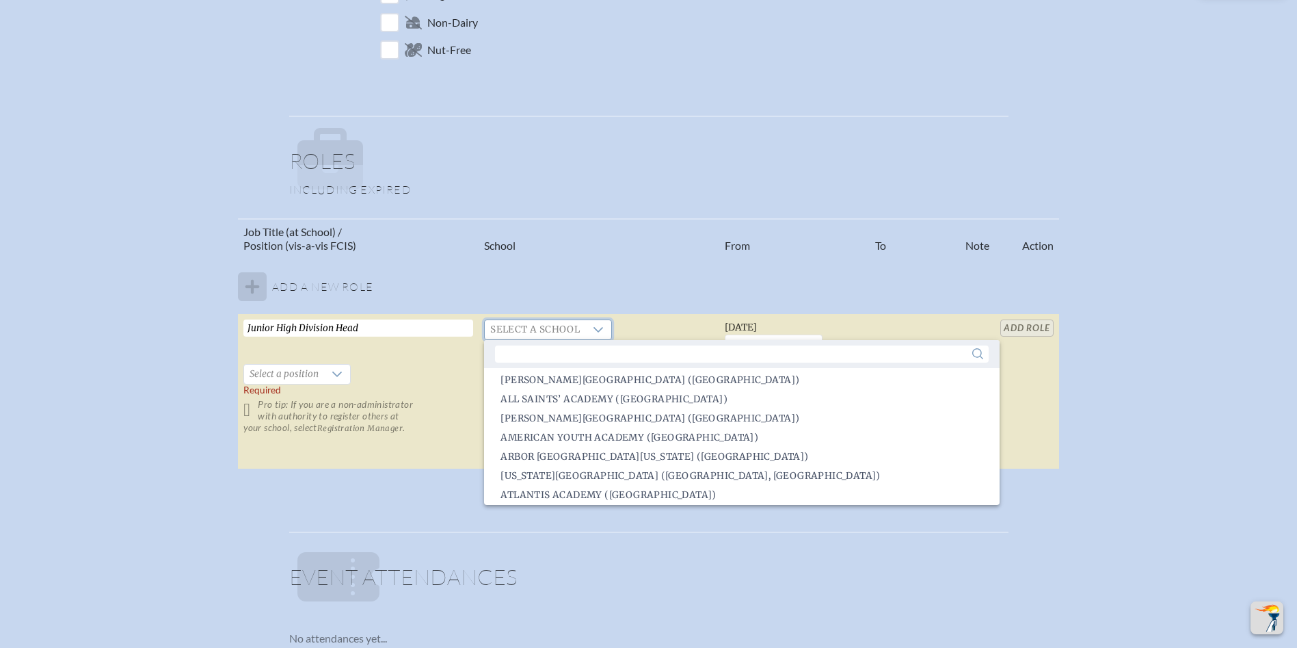
scroll to position [120, 0]
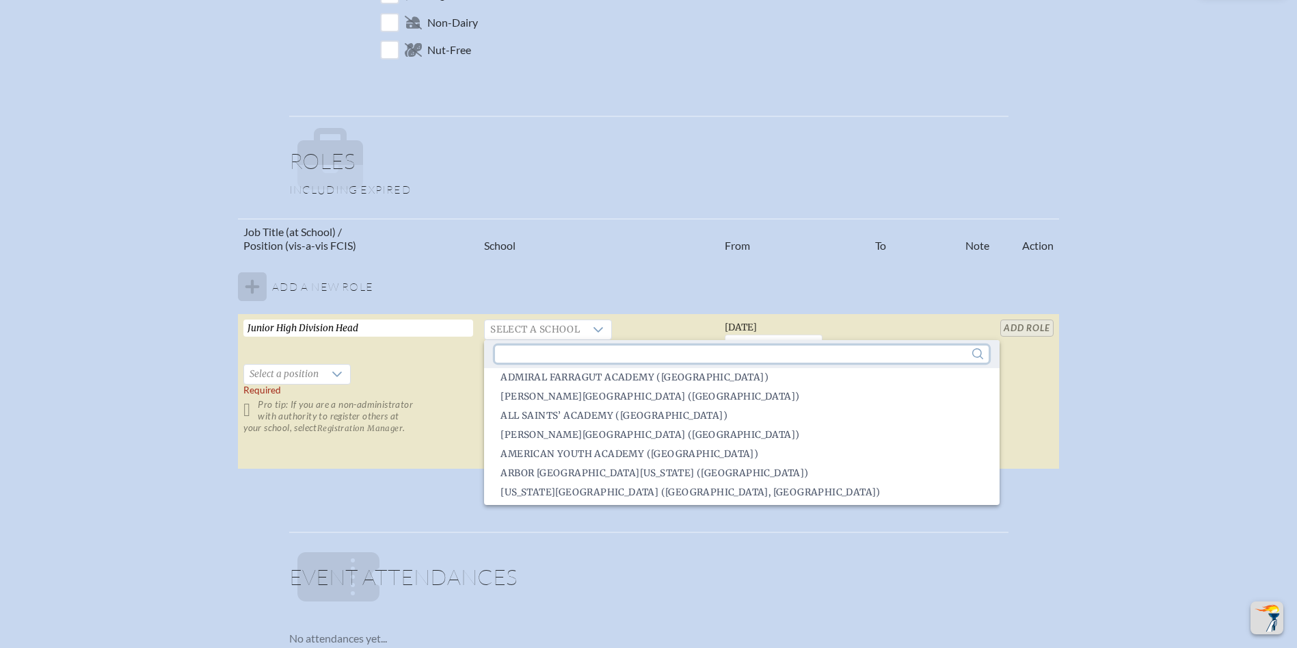
click at [556, 356] on input "text" at bounding box center [741, 353] width 493 height 17
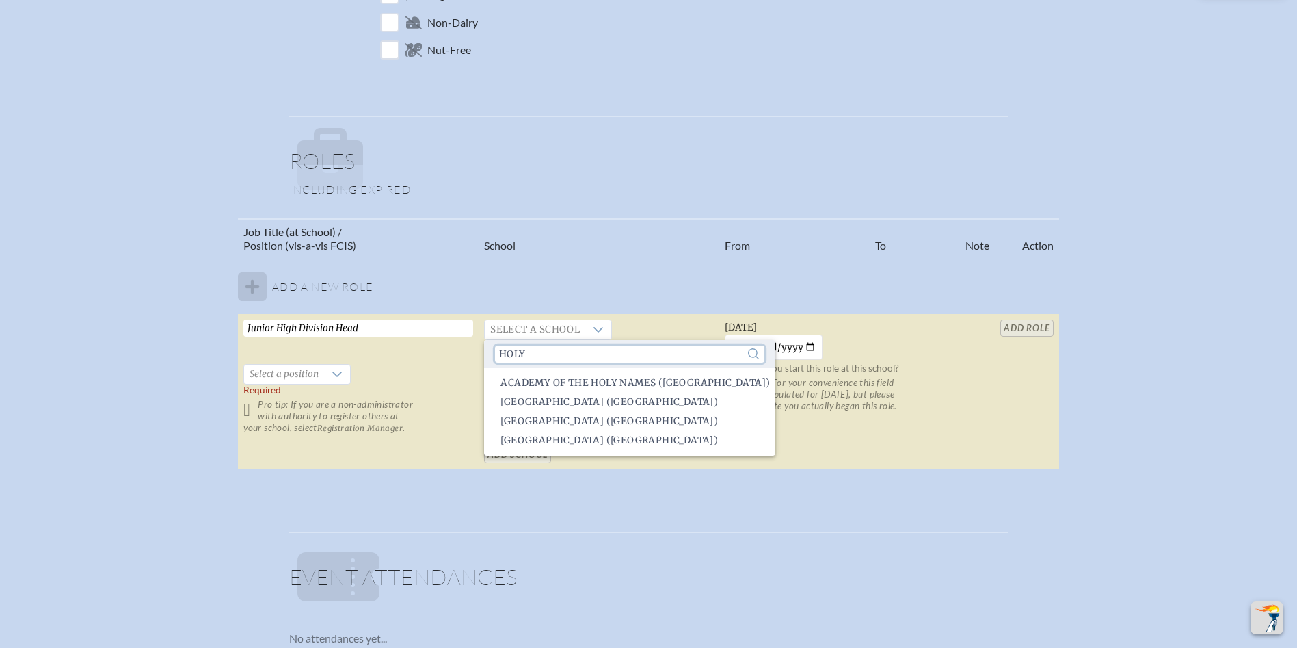
scroll to position [0, 0]
type input "holy"
click at [641, 439] on span "Holy Trinity Episcopal Academy (Melbourne)" at bounding box center [609, 441] width 217 height 14
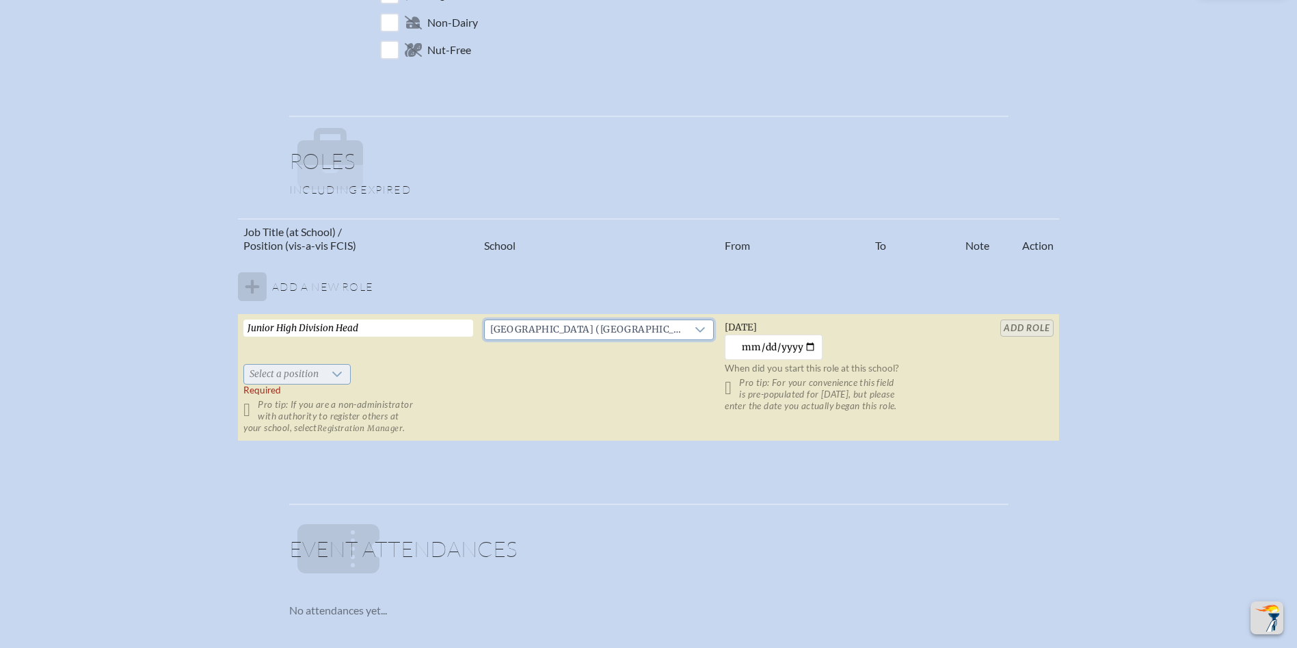
click at [304, 377] on span "Select a position" at bounding box center [284, 373] width 80 height 19
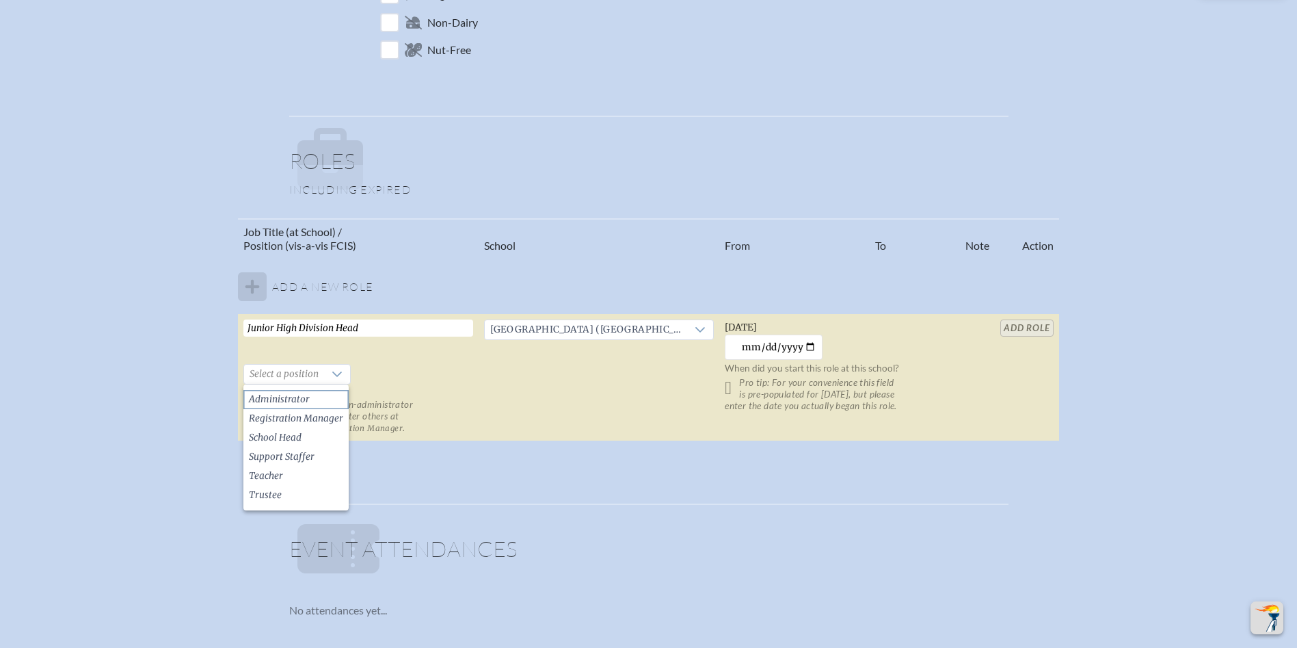
click at [301, 393] on span "Administrator" at bounding box center [279, 399] width 61 height 14
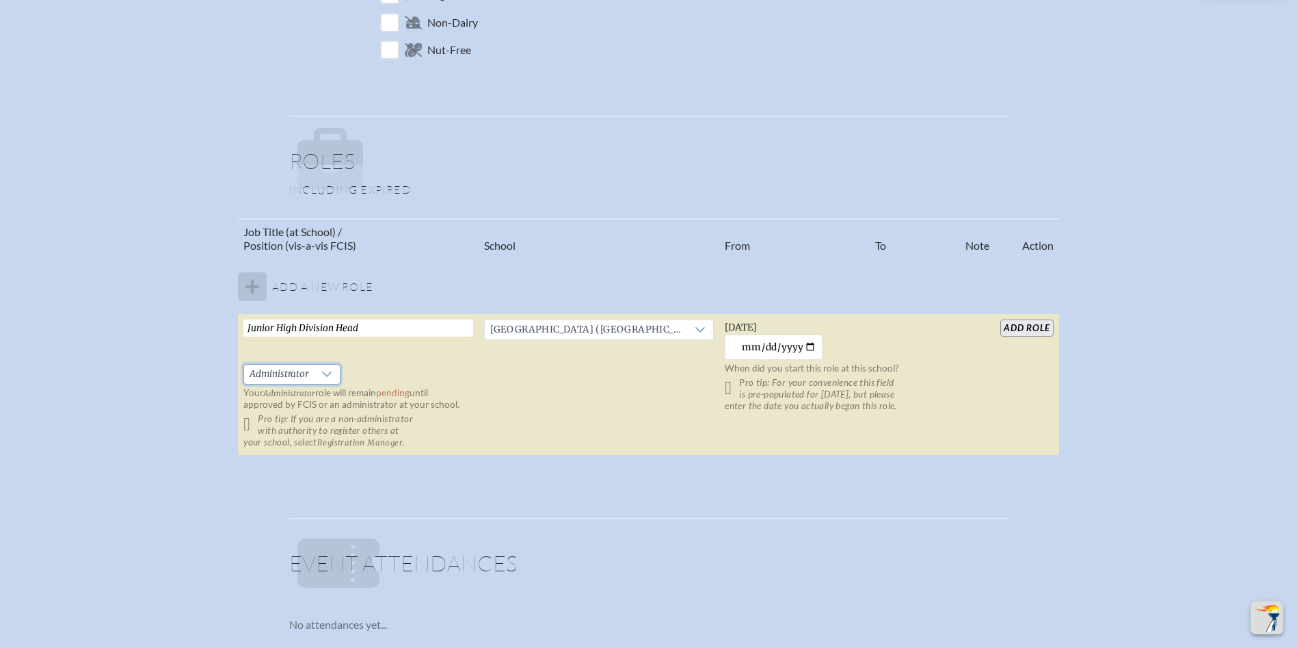
click at [1017, 324] on input "add Role" at bounding box center [1026, 327] width 53 height 17
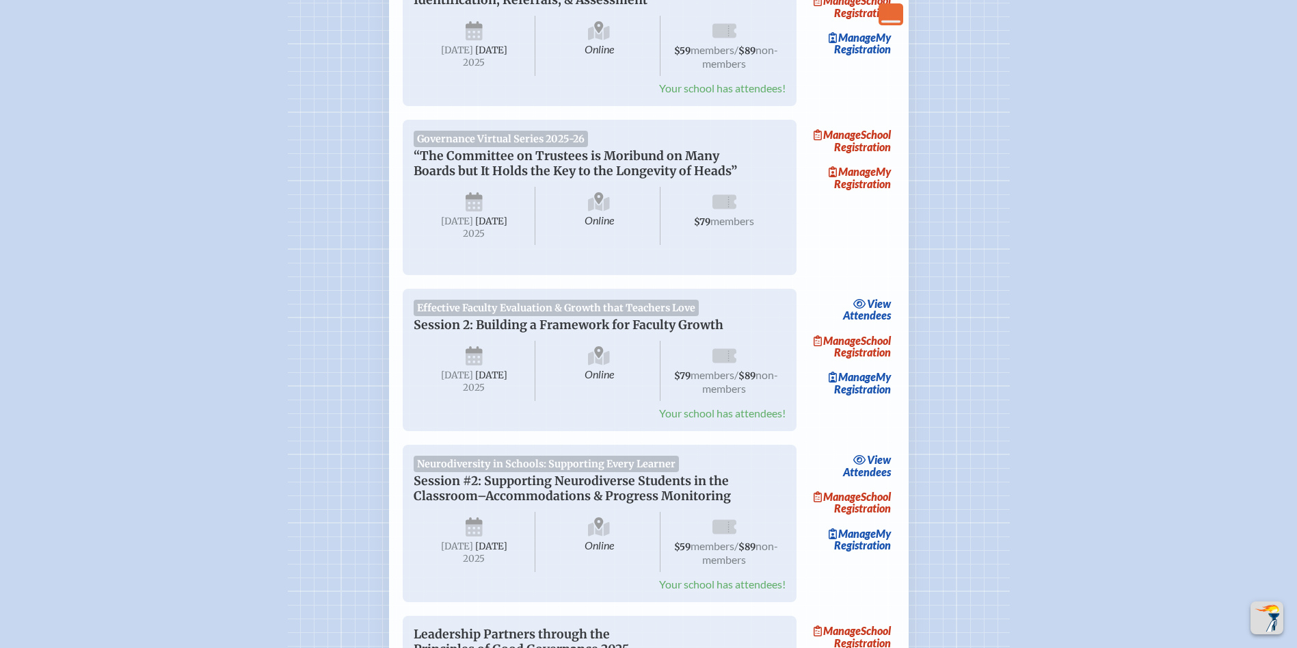
scroll to position [342, 0]
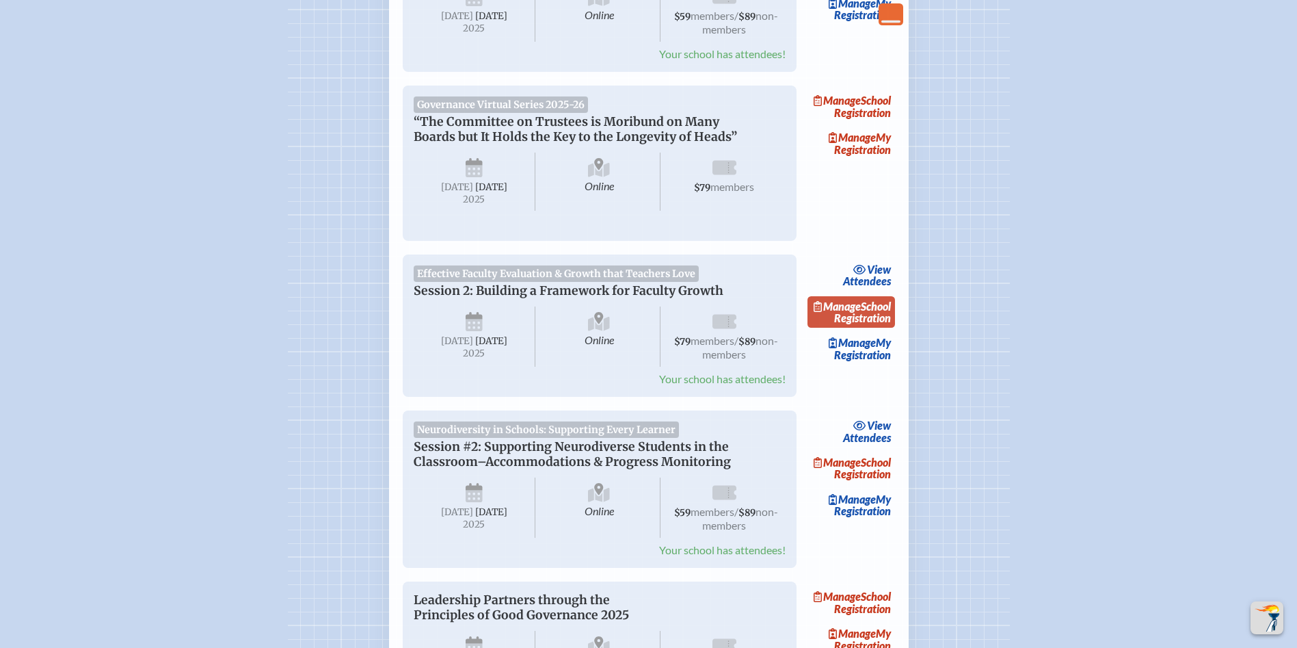
click at [874, 328] on link "Manage School Registration" at bounding box center [852, 311] width 88 height 31
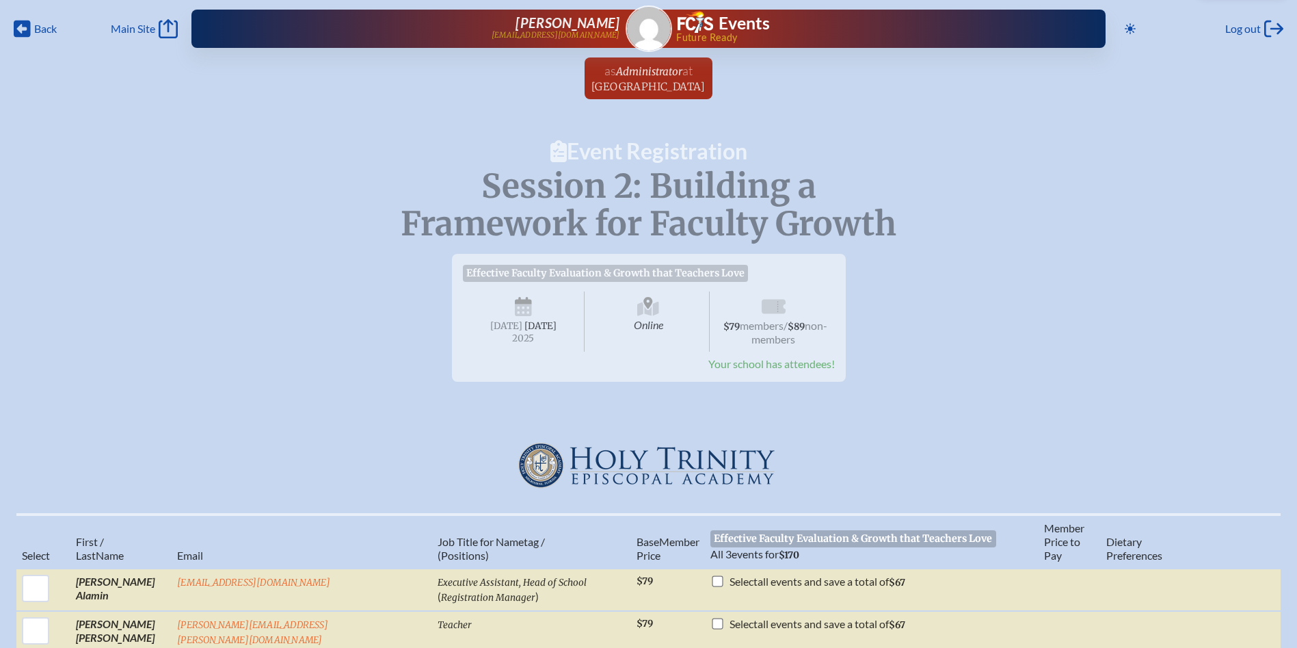
click at [22, 19] on icon "Back" at bounding box center [22, 28] width 17 height 19
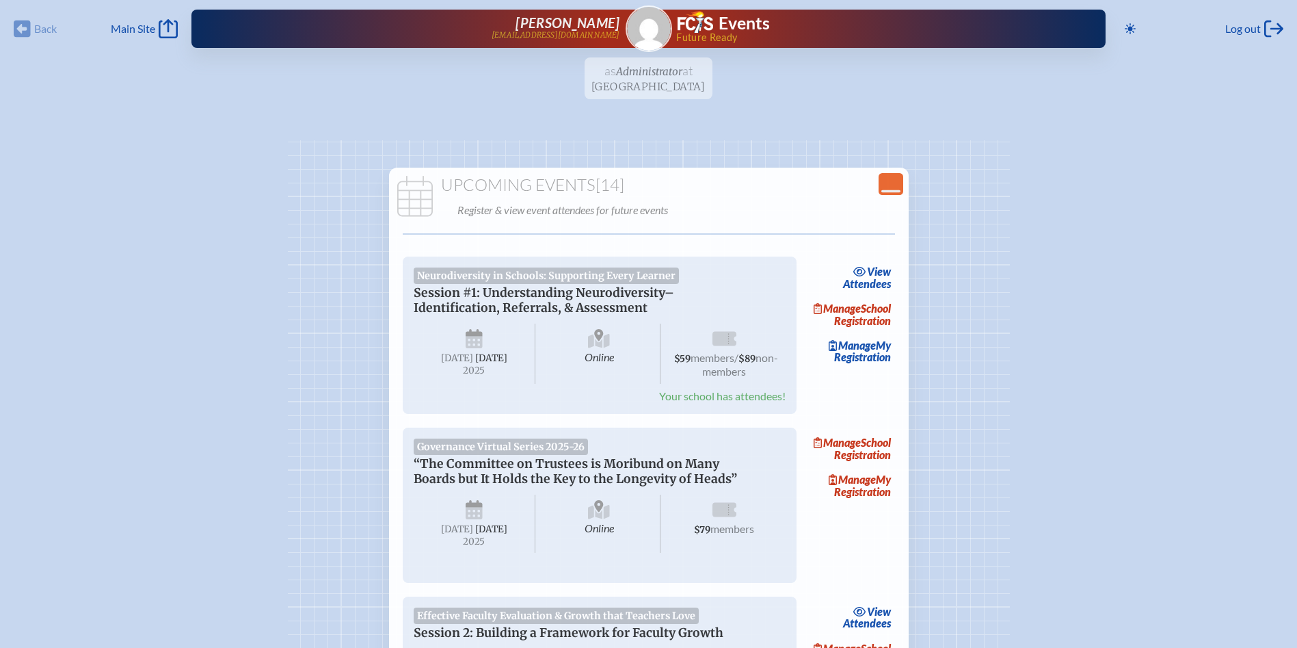
scroll to position [342, 0]
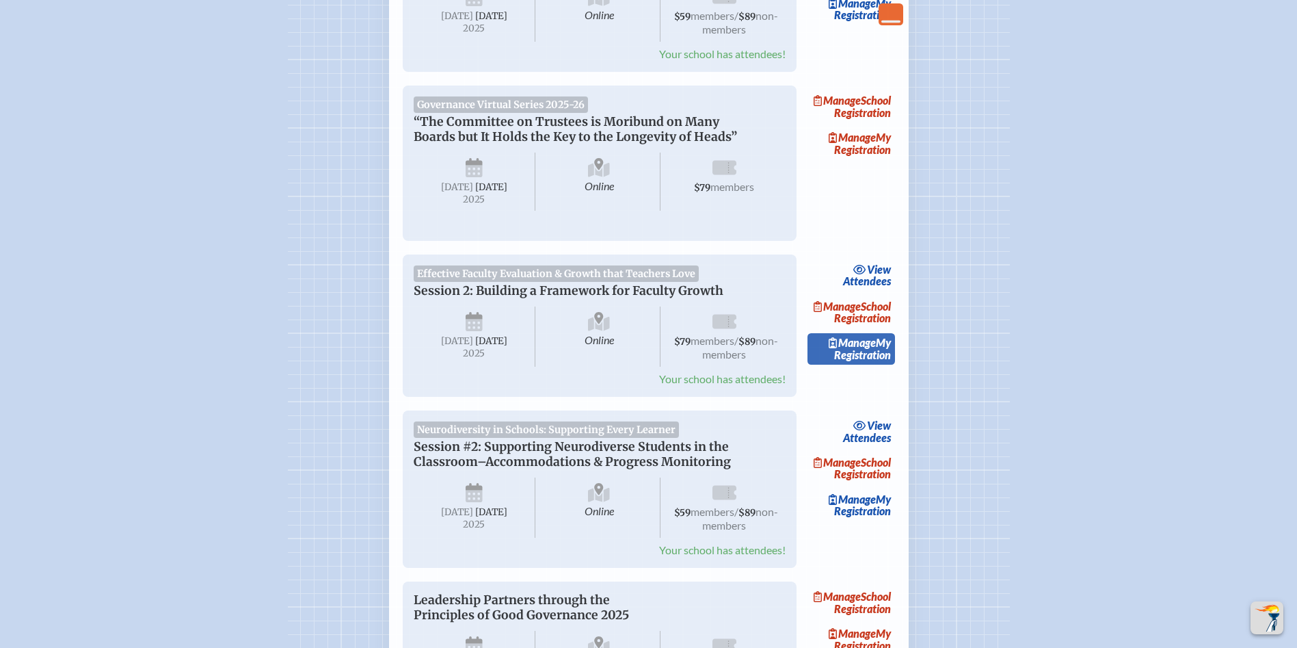
click at [855, 364] on link "Manage My Registration" at bounding box center [852, 348] width 88 height 31
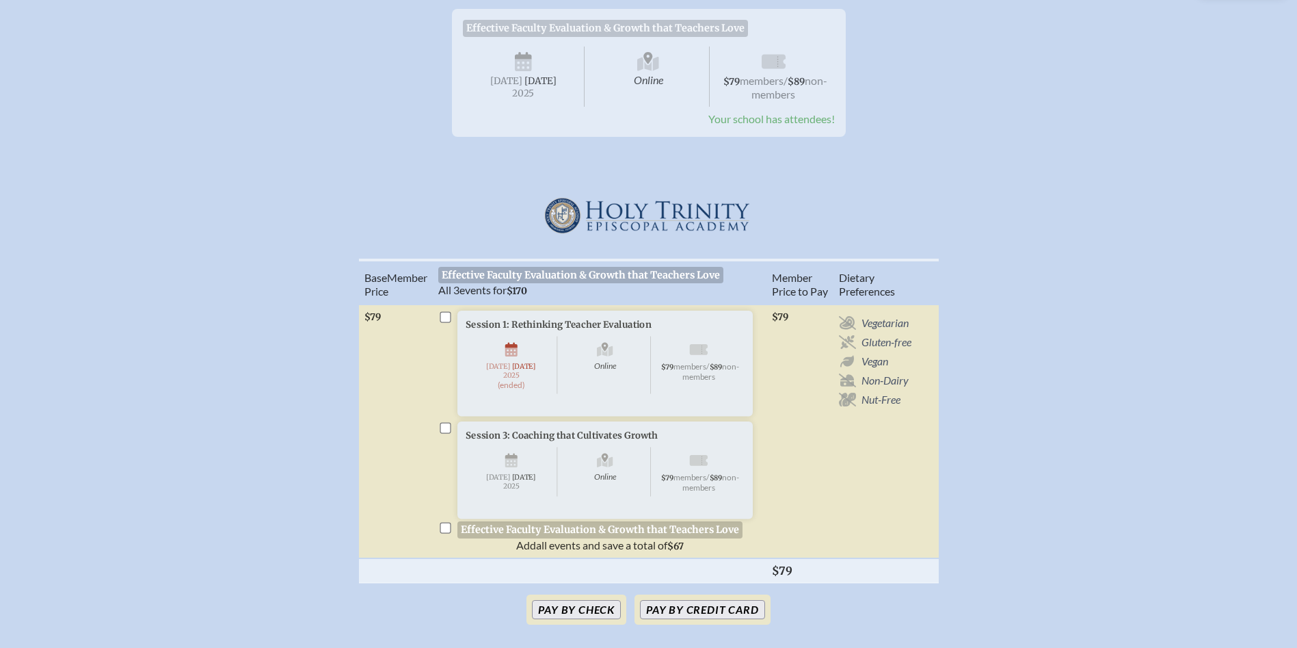
scroll to position [274, 0]
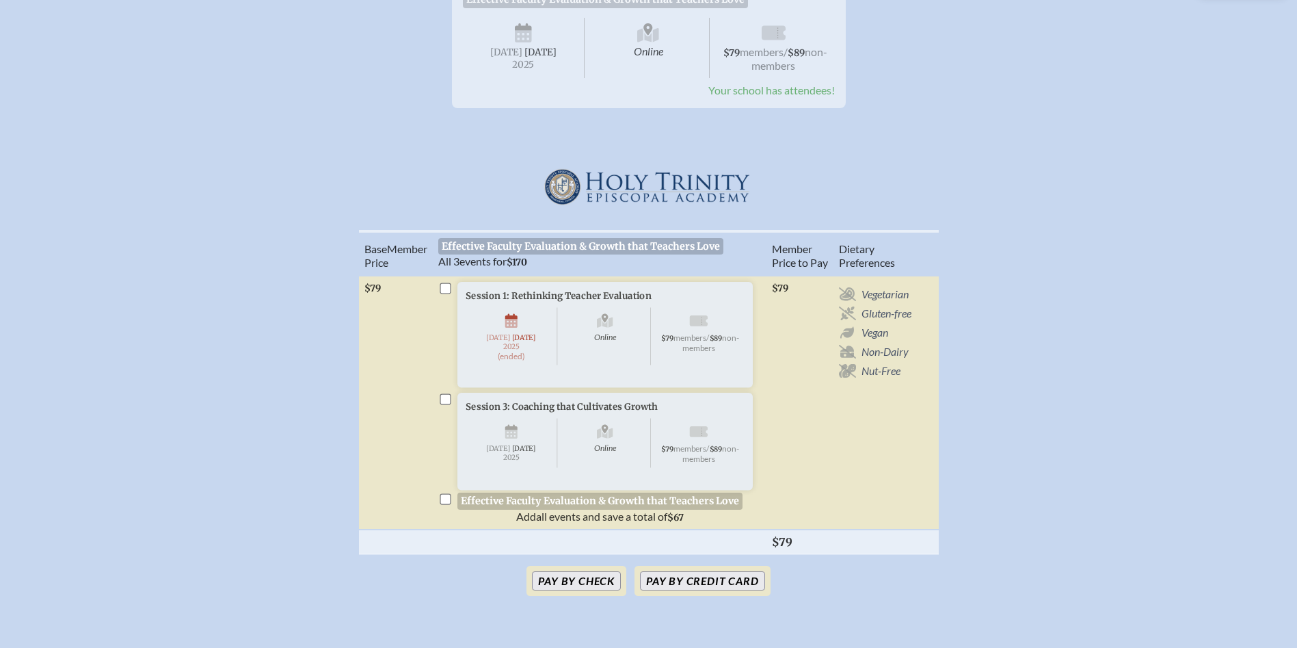
click at [444, 294] on input "checkbox" at bounding box center [445, 288] width 11 height 11
checkbox input "true"
click at [448, 405] on input "checkbox" at bounding box center [445, 399] width 11 height 11
checkbox input "true"
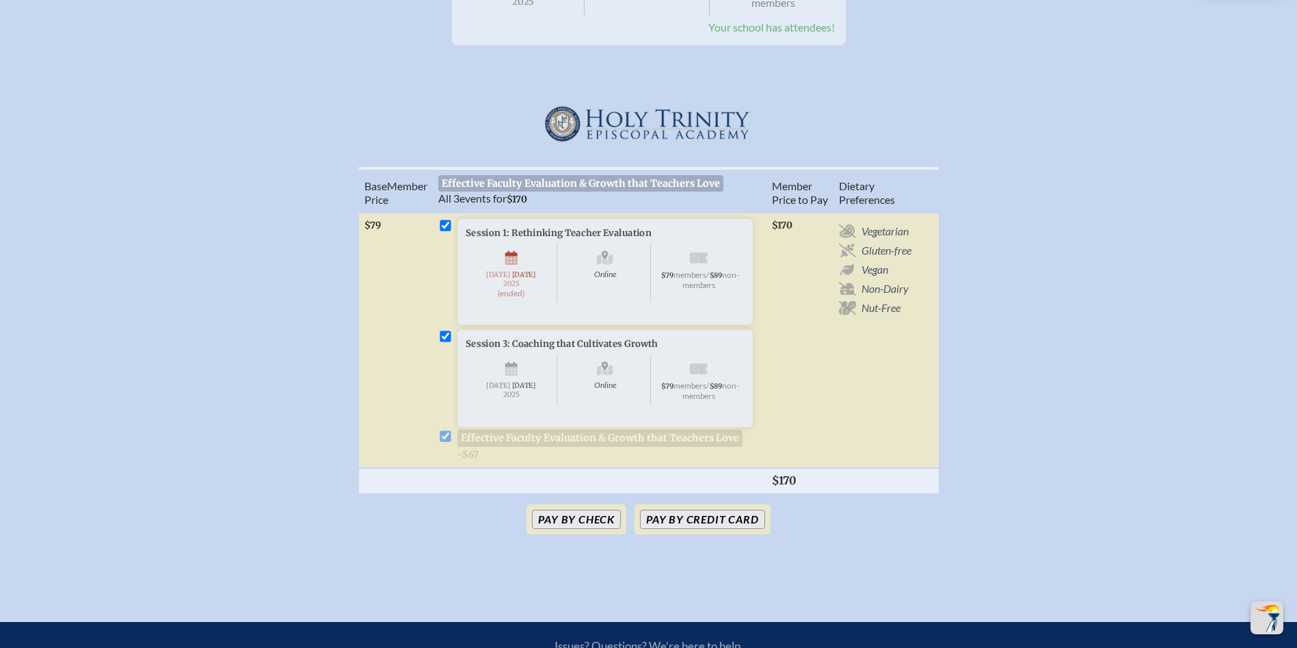
scroll to position [479, 0]
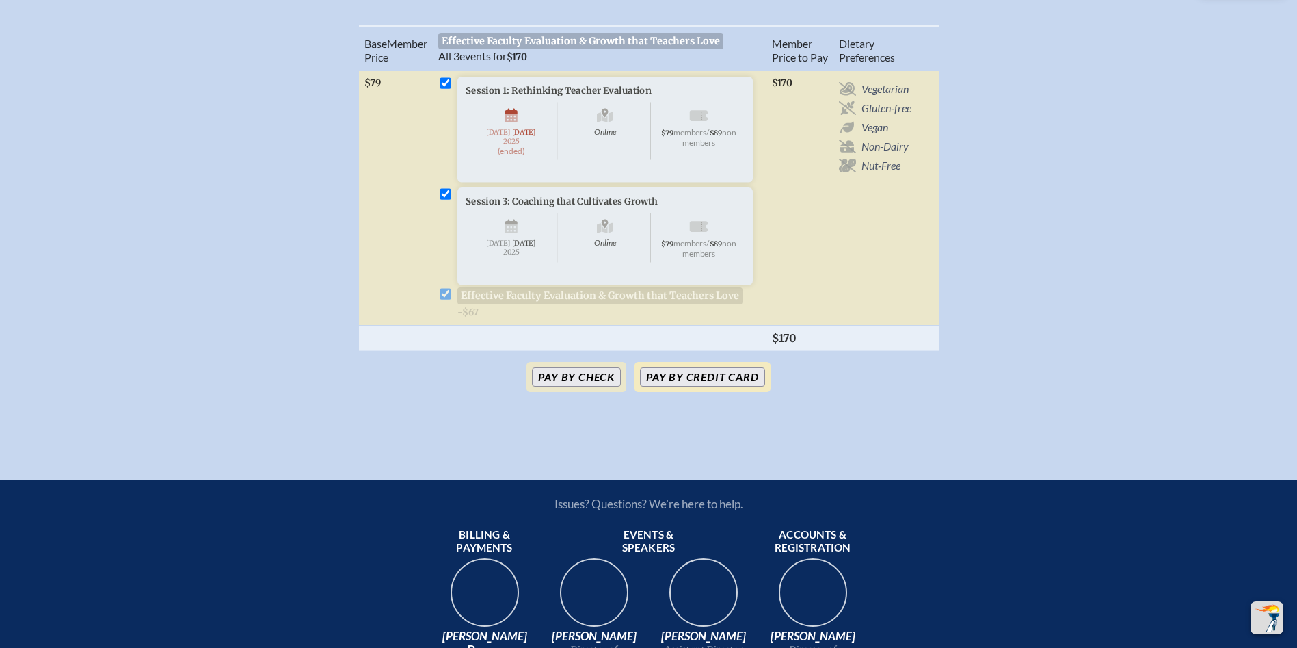
click at [706, 386] on button "Pay by Credit Card" at bounding box center [702, 376] width 124 height 19
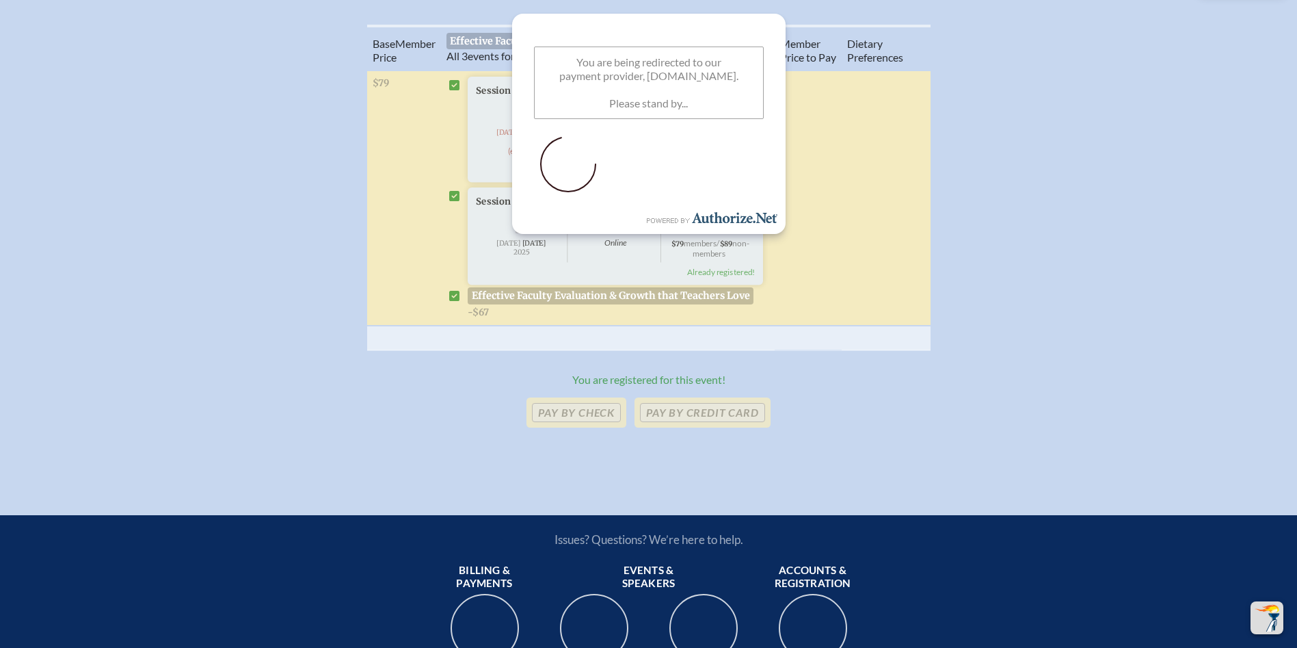
click at [458, 91] on icon at bounding box center [454, 85] width 11 height 11
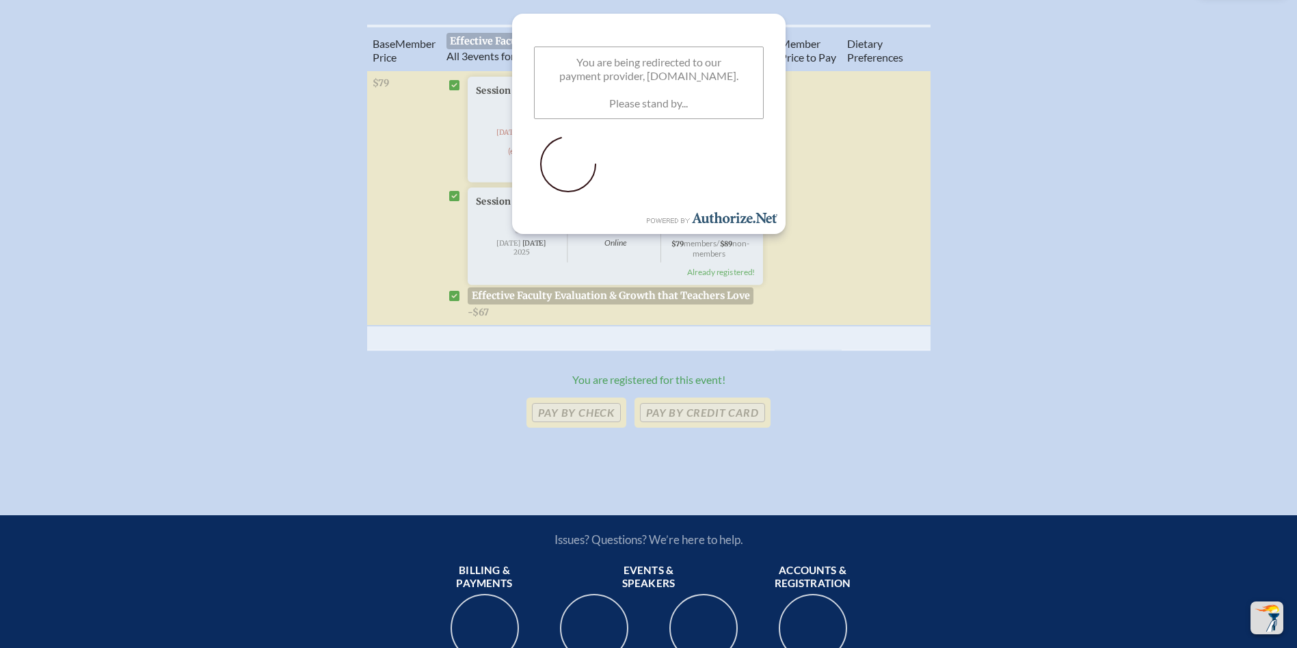
drag, startPoint x: 217, startPoint y: 245, endPoint x: 225, endPoint y: 224, distance: 21.8
click at [221, 243] on div "Base Memb . er Price Effective Faculty Evaluation & Growth that Teachers Love A…" at bounding box center [648, 193] width 1221 height 337
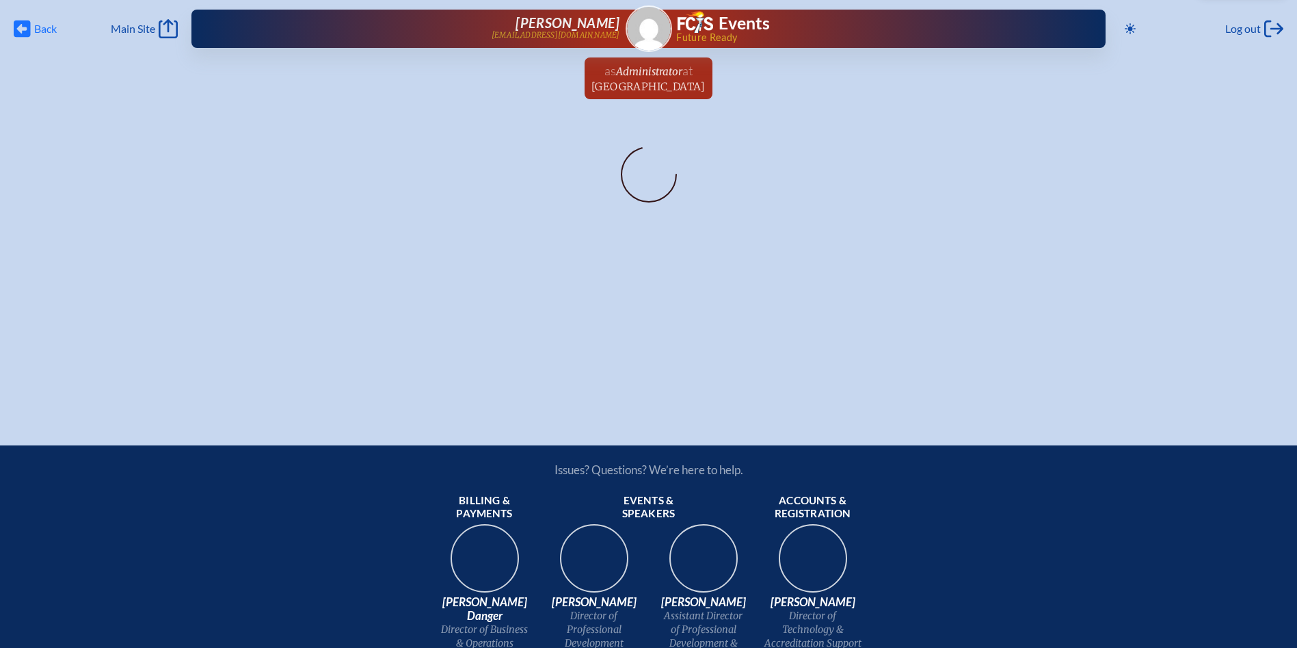
click at [29, 28] on icon at bounding box center [22, 29] width 17 height 17
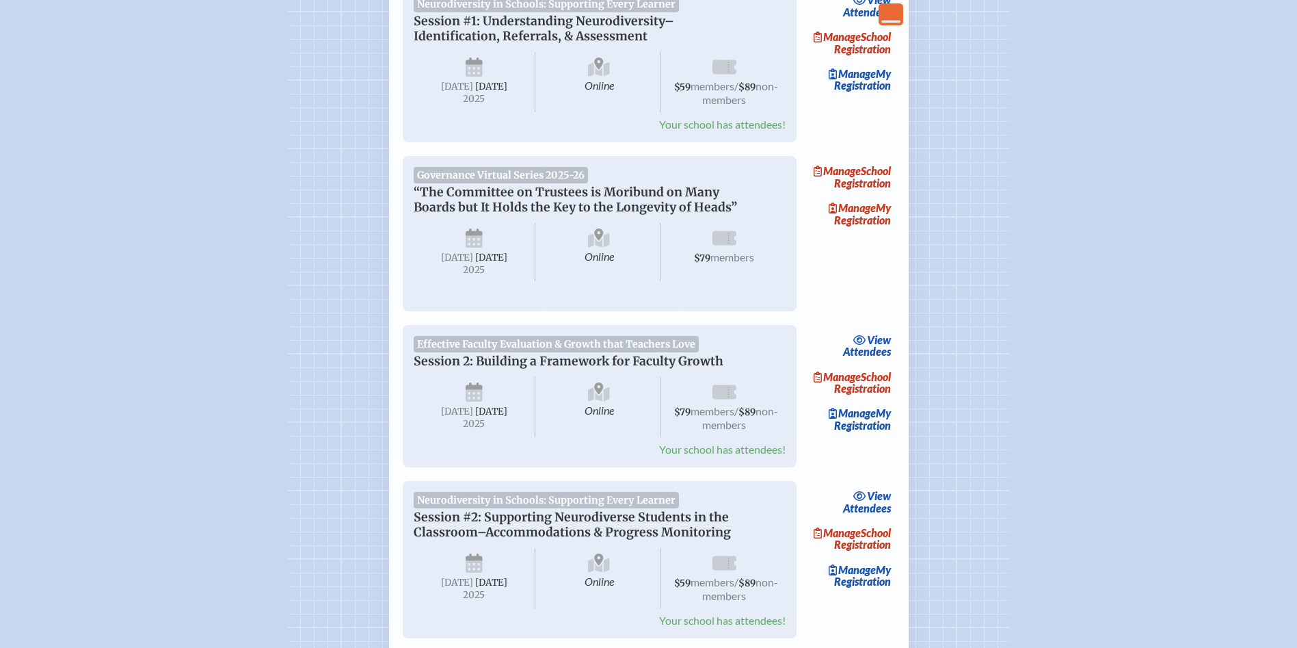
scroll to position [274, 0]
click at [880, 433] on link "Manage My Registration" at bounding box center [852, 416] width 88 height 31
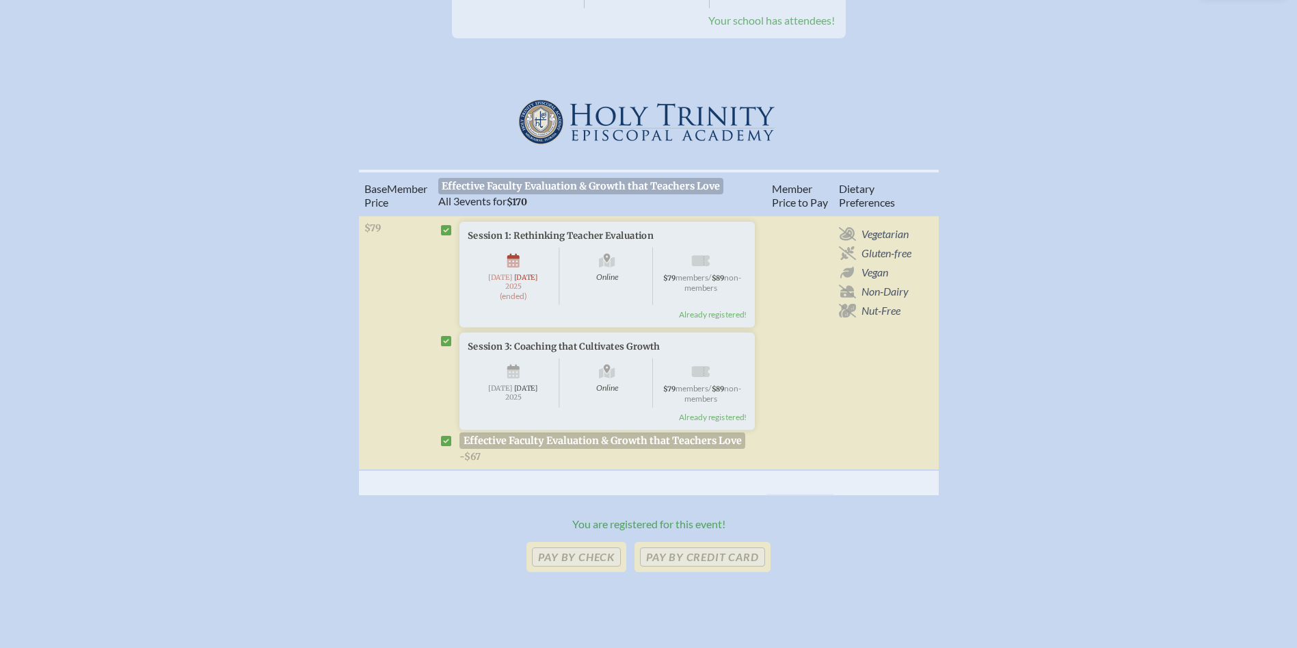
scroll to position [410, 0]
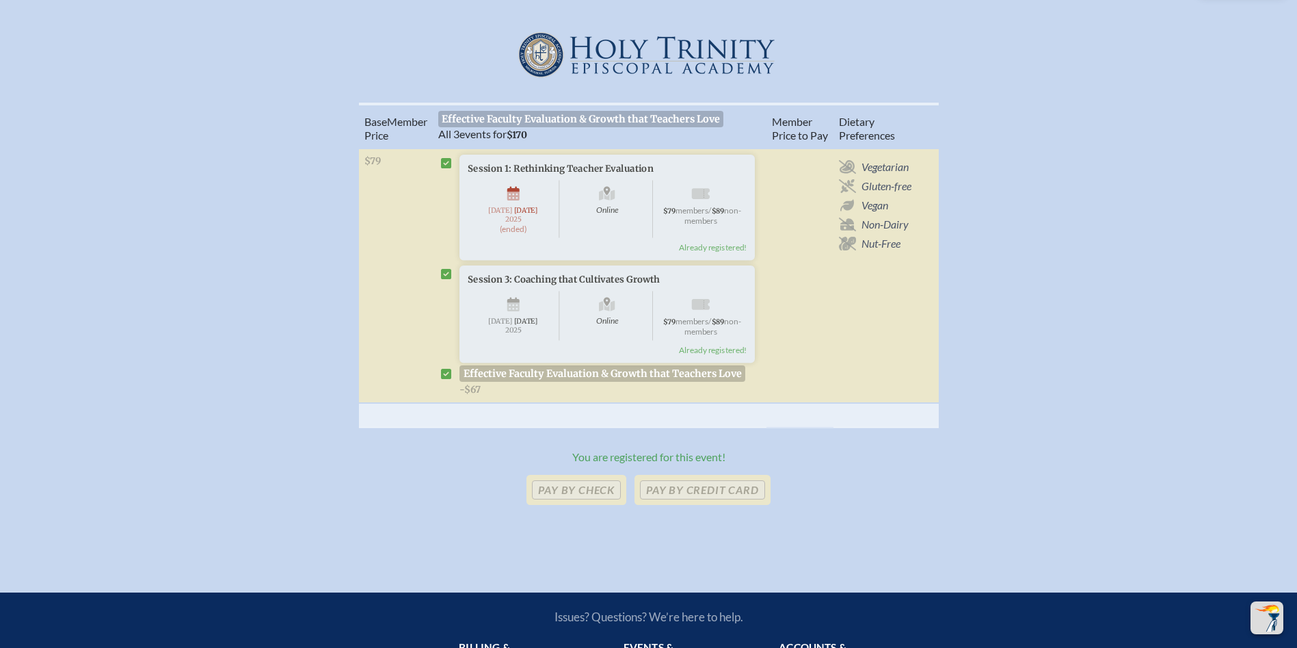
click at [444, 170] on icon at bounding box center [446, 163] width 11 height 12
click at [449, 280] on icon at bounding box center [446, 274] width 11 height 11
click at [444, 379] on icon at bounding box center [446, 374] width 11 height 11
click at [702, 505] on p "Pay by Credit Card" at bounding box center [702, 490] width 135 height 30
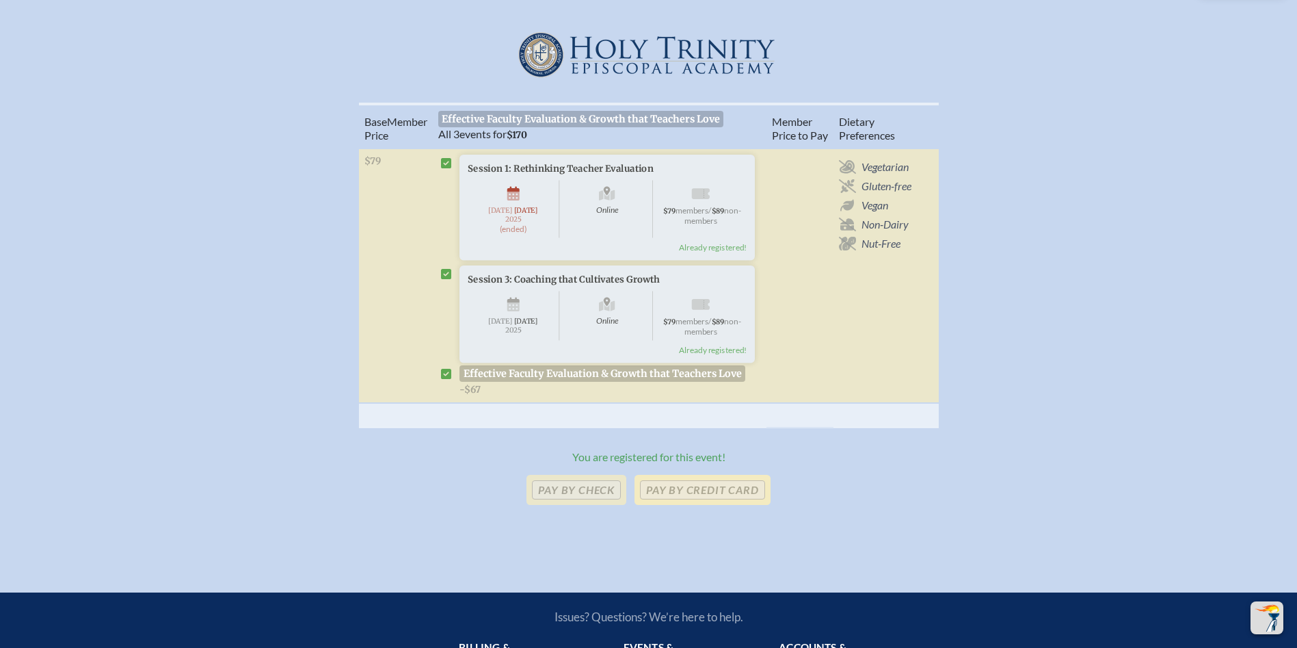
click at [706, 505] on p "Pay by Credit Card" at bounding box center [702, 490] width 135 height 30
click at [154, 191] on div "Base Memb . er Price Effective Faculty Evaluation & Growth that Teachers Love A…" at bounding box center [648, 271] width 1221 height 337
